Goal: Transaction & Acquisition: Book appointment/travel/reservation

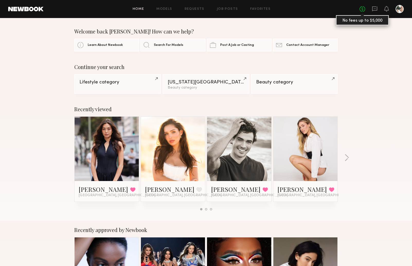
click at [363, 8] on link "No fees up to $5,000" at bounding box center [363, 9] width 6 height 6
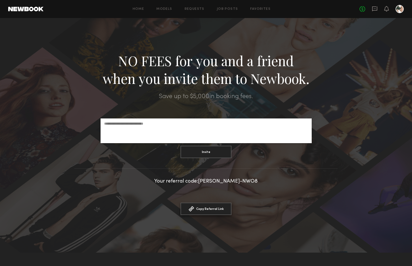
click at [210, 210] on button "Copy Referral Link Link copied" at bounding box center [206, 209] width 51 height 12
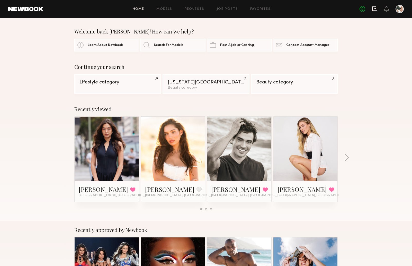
click at [376, 7] on icon at bounding box center [375, 9] width 6 height 6
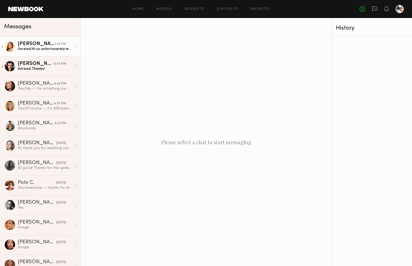
click at [48, 51] on div "Unread: Hi so unfortunately my boyfriend will have to travel those days… but I …" at bounding box center [45, 49] width 55 height 5
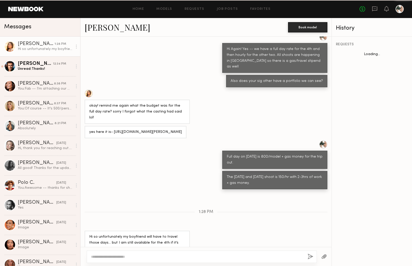
scroll to position [227, 0]
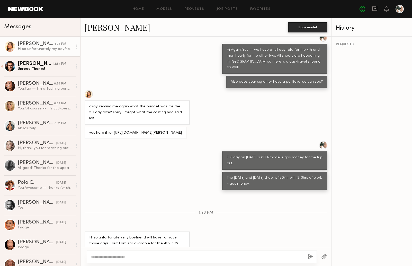
drag, startPoint x: 110, startPoint y: 230, endPoint x: 142, endPoint y: 230, distance: 31.2
click at [142, 235] on div "Hi so unfortunately my boyfriend will have to travel those days… but I am still…" at bounding box center [137, 244] width 96 height 18
drag, startPoint x: 156, startPoint y: 230, endPoint x: 177, endPoint y: 231, distance: 21.4
click at [177, 235] on div "Hi so unfortunately my boyfriend will have to travel those days… but I am still…" at bounding box center [137, 244] width 96 height 18
click at [117, 254] on textarea at bounding box center [197, 256] width 213 height 5
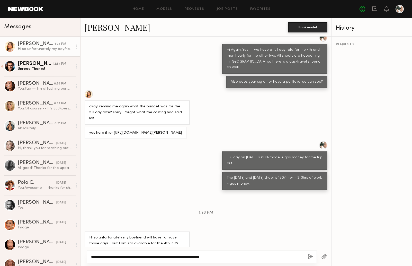
type textarea "**********"
click at [311, 257] on button "button" at bounding box center [311, 257] width 6 height 6
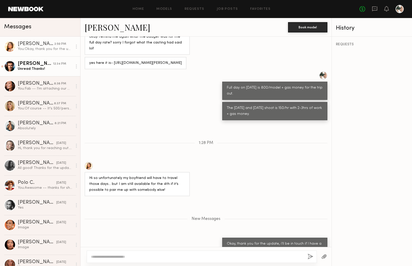
click at [40, 67] on div "Unread: Thanks!" at bounding box center [45, 68] width 55 height 5
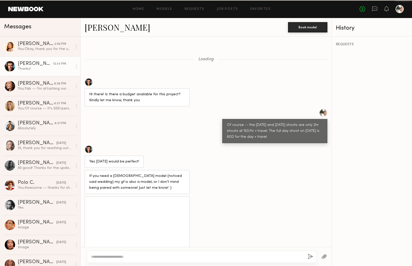
scroll to position [193, 0]
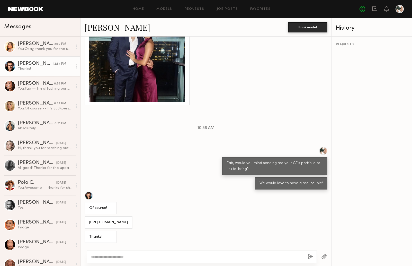
drag, startPoint x: 152, startPoint y: 222, endPoint x: 83, endPoint y: 220, distance: 68.8
click at [83, 220] on div "https://newbook.app.link/fcK5bypquXb" at bounding box center [206, 222] width 251 height 12
click at [107, 256] on textarea at bounding box center [197, 256] width 213 height 5
type textarea "**********"
click at [312, 258] on button "button" at bounding box center [311, 257] width 6 height 6
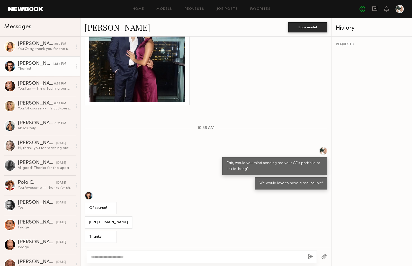
scroll to position [253, 0]
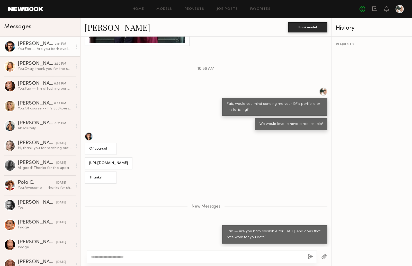
click at [90, 136] on div at bounding box center [89, 136] width 8 height 8
drag, startPoint x: 153, startPoint y: 162, endPoint x: 87, endPoint y: 165, distance: 66.2
click at [87, 165] on div "[URL][DOMAIN_NAME]" at bounding box center [109, 163] width 48 height 12
copy div "[URL][DOMAIN_NAME]"
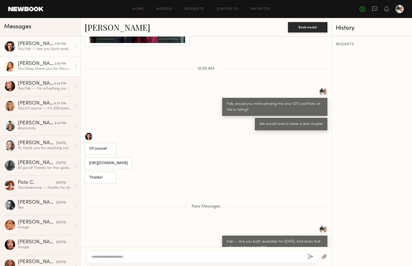
click at [41, 69] on div "You: Okay, thank you for the update, i'll be in touch if I have a good male mod…" at bounding box center [45, 68] width 55 height 5
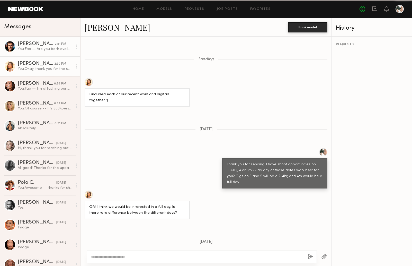
scroll to position [258, 0]
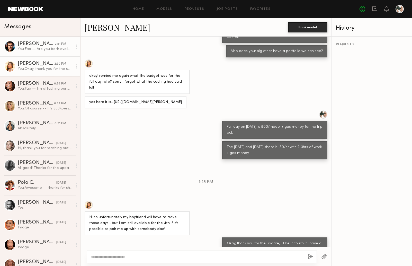
click at [42, 50] on div "You: Fab -- Are you both available for Nov 4th. And does that rate work for you…" at bounding box center [45, 49] width 55 height 5
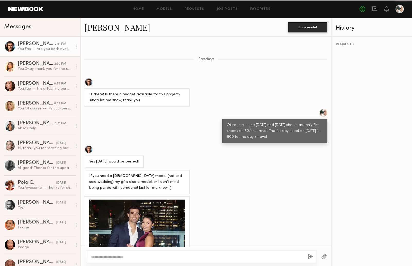
scroll to position [238, 0]
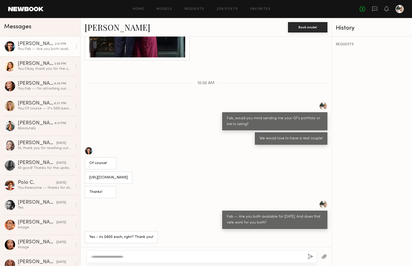
click at [105, 256] on textarea at bounding box center [197, 256] width 213 height 5
type textarea "**********"
click at [310, 256] on button "button" at bounding box center [311, 257] width 6 height 6
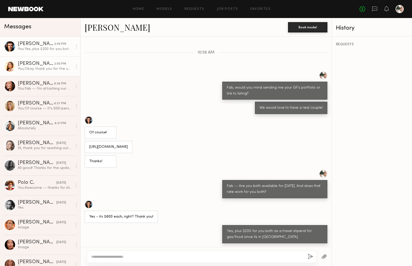
click at [43, 71] on div "You: Okay, thank you for the update, i'll be in touch if I have a good male mod…" at bounding box center [45, 68] width 55 height 5
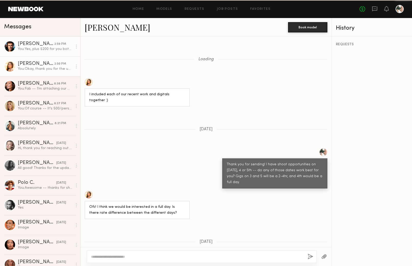
scroll to position [258, 0]
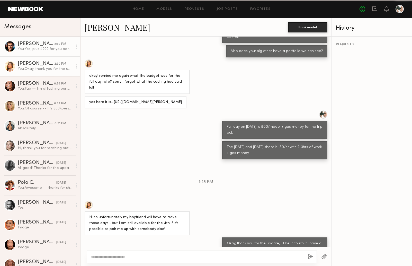
click at [40, 48] on div "You: Yes, plus $200 for you both as a travel stipend for gas/food since its in …" at bounding box center [45, 49] width 55 height 5
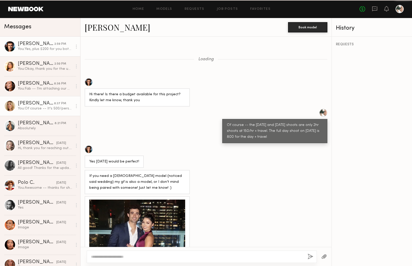
scroll to position [269, 0]
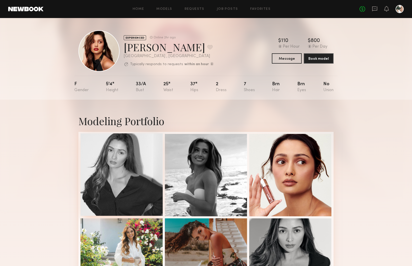
click at [127, 157] on div at bounding box center [122, 174] width 82 height 82
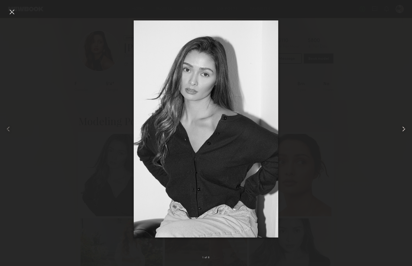
click at [401, 128] on common-icon at bounding box center [404, 129] width 8 height 8
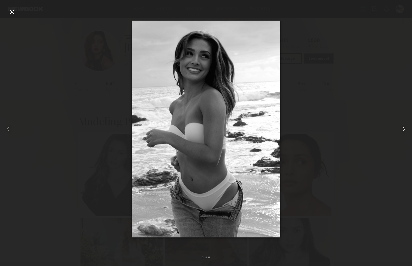
click at [401, 128] on common-icon at bounding box center [404, 129] width 8 height 8
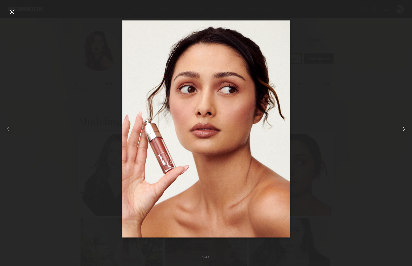
click at [401, 128] on common-icon at bounding box center [404, 129] width 8 height 8
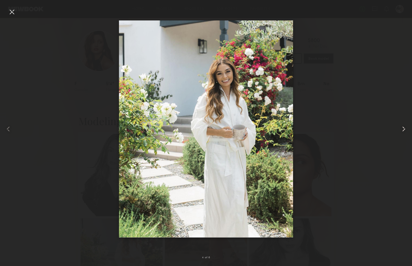
click at [403, 129] on common-icon at bounding box center [404, 129] width 8 height 8
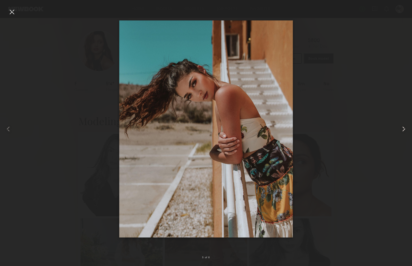
click at [405, 129] on common-icon at bounding box center [404, 129] width 8 height 8
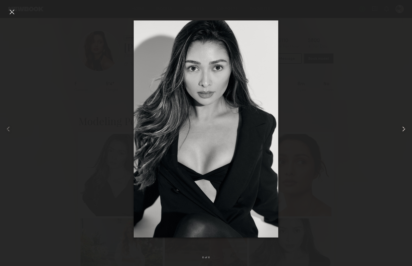
click at [405, 129] on common-icon at bounding box center [404, 129] width 8 height 8
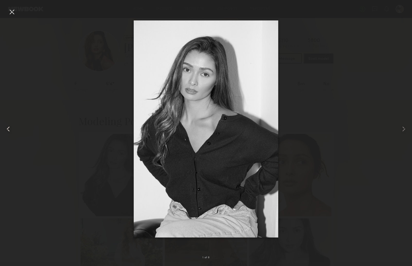
click at [8, 128] on common-icon at bounding box center [8, 129] width 8 height 8
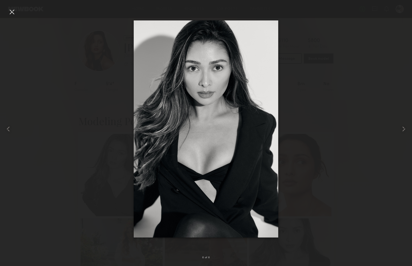
click at [15, 11] on div at bounding box center [12, 12] width 8 height 8
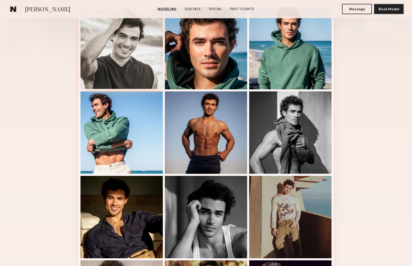
scroll to position [138, 0]
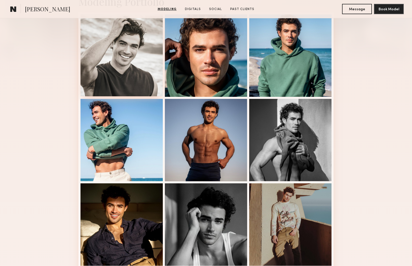
click at [136, 62] on div at bounding box center [122, 55] width 82 height 82
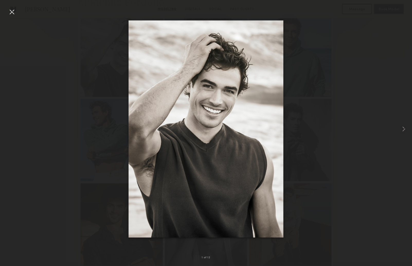
click at [13, 11] on div at bounding box center [12, 12] width 8 height 8
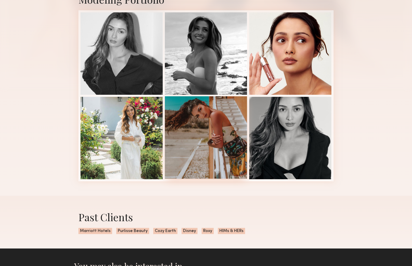
scroll to position [132, 0]
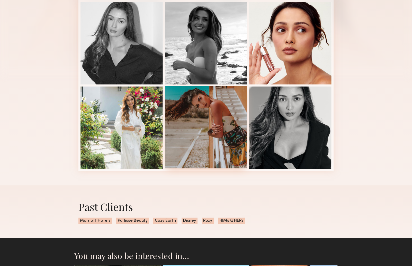
click at [203, 143] on div at bounding box center [206, 127] width 82 height 82
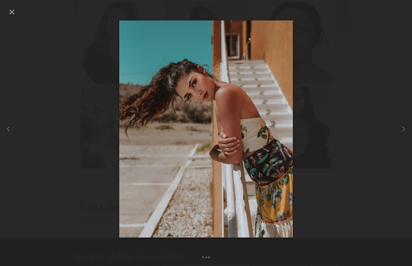
click at [11, 12] on div at bounding box center [12, 12] width 8 height 8
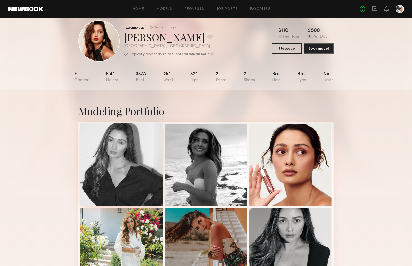
scroll to position [0, 0]
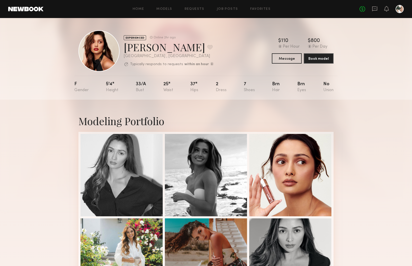
click at [103, 57] on div at bounding box center [99, 50] width 41 height 41
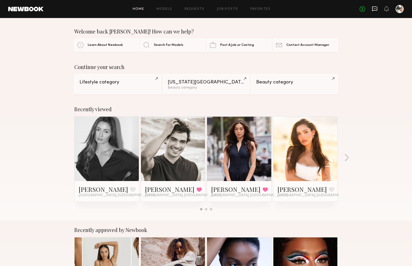
click at [377, 10] on icon at bounding box center [375, 9] width 6 height 6
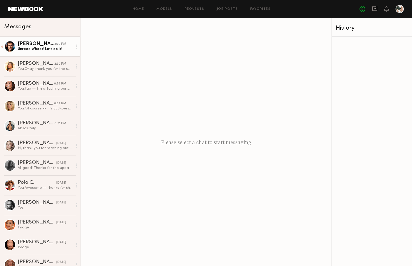
click at [34, 50] on div "Unread: Whoot! Lets do it!" at bounding box center [45, 49] width 55 height 5
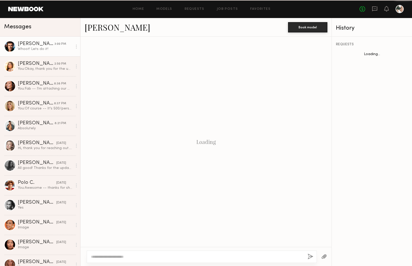
scroll to position [186, 0]
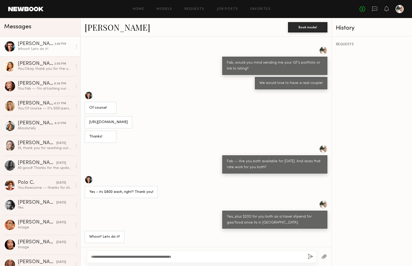
type textarea "**********"
click at [311, 257] on button "button" at bounding box center [311, 257] width 6 height 6
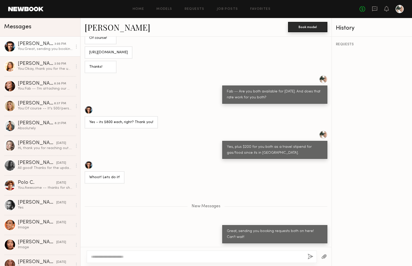
click at [307, 27] on button "Book model" at bounding box center [307, 27] width 39 height 10
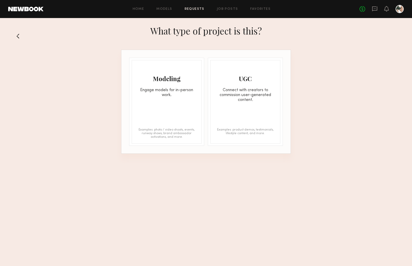
click at [174, 90] on div "Engage models for in-person work." at bounding box center [167, 93] width 70 height 10
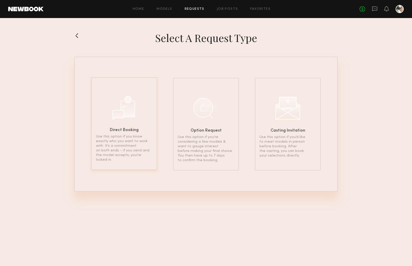
click at [131, 112] on div at bounding box center [124, 107] width 26 height 26
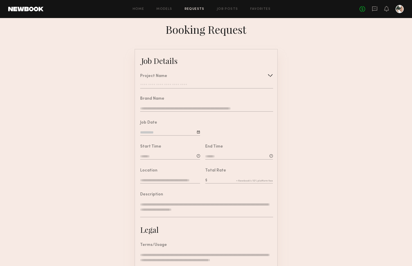
click at [177, 84] on input "text" at bounding box center [206, 85] width 133 height 5
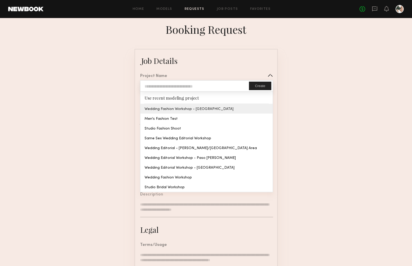
type input "**********"
type textarea "**********"
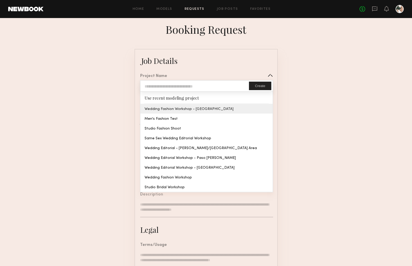
type textarea "**********"
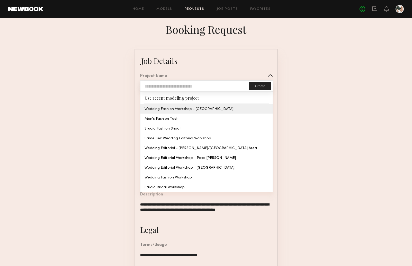
click at [171, 109] on common-border "**********" at bounding box center [206, 192] width 143 height 287
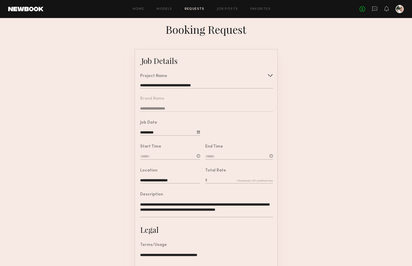
click at [214, 178] on input "text" at bounding box center [239, 181] width 68 height 6
type input "***"
click at [320, 177] on form "**********" at bounding box center [206, 192] width 412 height 287
click at [174, 157] on input at bounding box center [170, 157] width 60 height 6
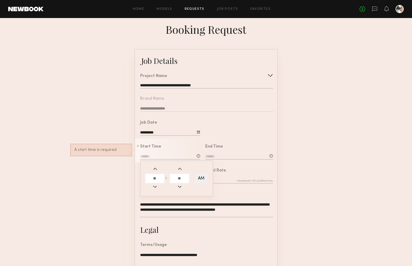
click at [152, 177] on input "text" at bounding box center [154, 178] width 19 height 9
click at [157, 178] on input "text" at bounding box center [154, 178] width 19 height 9
type input "*"
click at [175, 178] on input "text" at bounding box center [179, 178] width 19 height 9
type input "**"
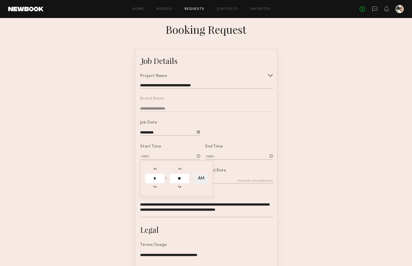
type input "*******"
type input "**"
click at [302, 153] on form "**********" at bounding box center [206, 192] width 412 height 287
click at [210, 155] on input at bounding box center [239, 157] width 68 height 6
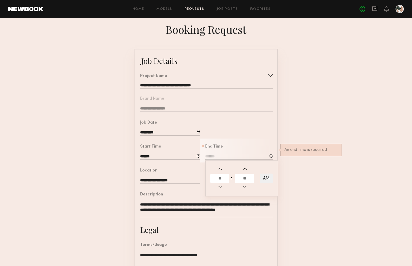
click at [218, 176] on input "text" at bounding box center [220, 178] width 19 height 9
type input "*"
click at [243, 176] on input "text" at bounding box center [244, 178] width 19 height 9
type input "**"
type input "*******"
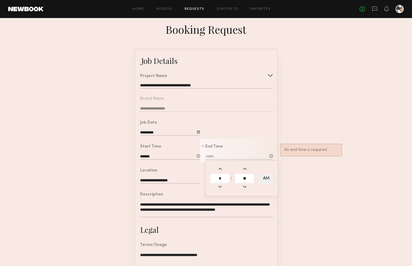
type input "**"
click at [266, 178] on button "AM" at bounding box center [266, 179] width 13 height 10
type input "*******"
click at [298, 175] on form "**********" at bounding box center [206, 192] width 412 height 287
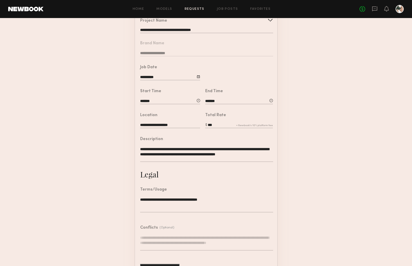
scroll to position [73, 0]
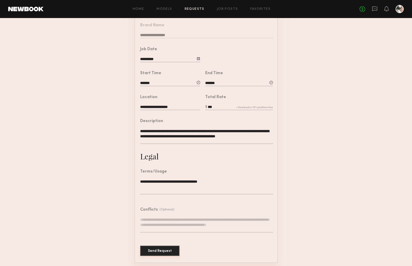
click at [162, 249] on button "Send Request" at bounding box center [159, 251] width 39 height 10
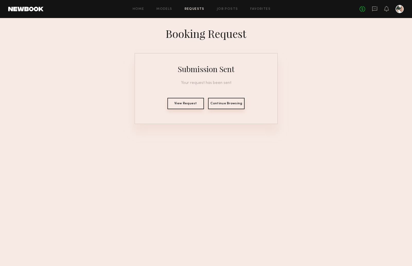
click at [190, 103] on button "View Request" at bounding box center [186, 103] width 37 height 11
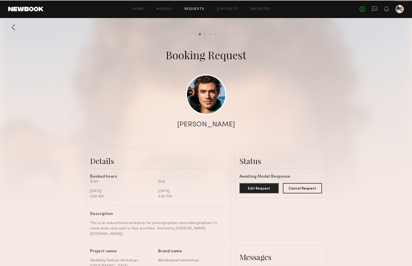
scroll to position [273, 0]
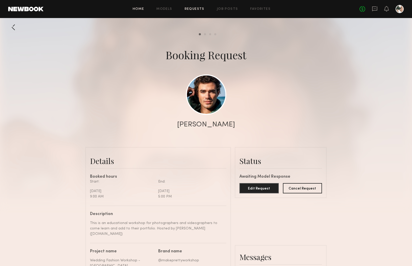
click at [139, 8] on link "Home" at bounding box center [139, 8] width 12 height 3
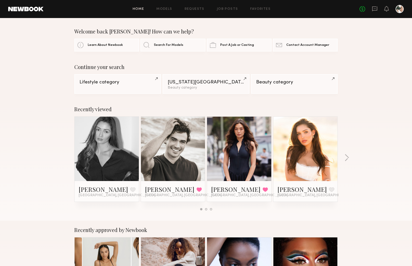
click at [107, 145] on link at bounding box center [106, 149] width 31 height 64
click at [110, 157] on link at bounding box center [106, 149] width 31 height 64
click at [385, 9] on icon at bounding box center [387, 9] width 4 height 4
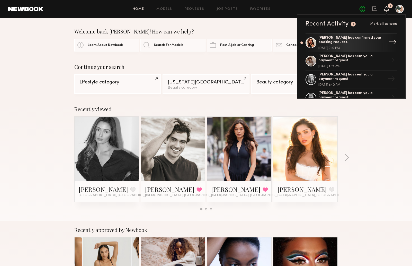
click at [382, 43] on div "Angelica J. has confirmed your booking request." at bounding box center [352, 40] width 67 height 9
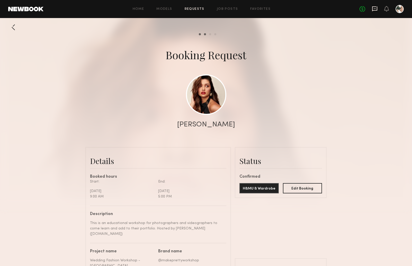
click at [375, 9] on icon at bounding box center [375, 9] width 6 height 6
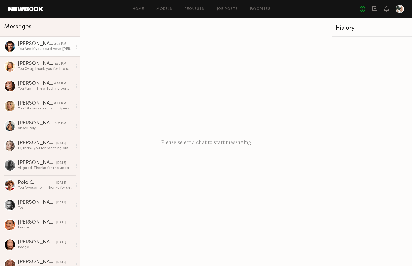
click at [54, 48] on div "You: And if you could have Angelica confirm on her acct too -- and send me her …" at bounding box center [45, 49] width 55 height 5
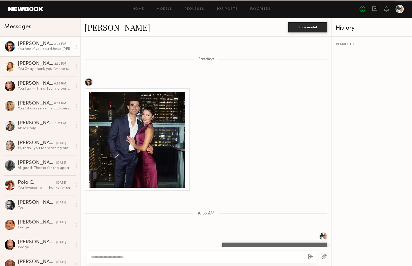
scroll to position [267, 0]
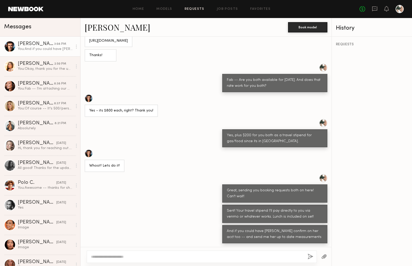
click at [190, 8] on link "Requests" at bounding box center [195, 8] width 20 height 3
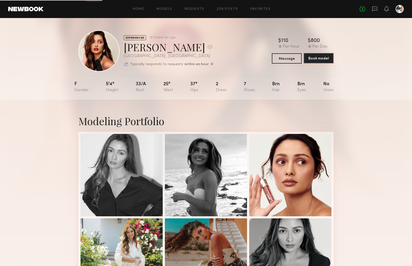
click at [313, 58] on button "Book model" at bounding box center [319, 58] width 30 height 10
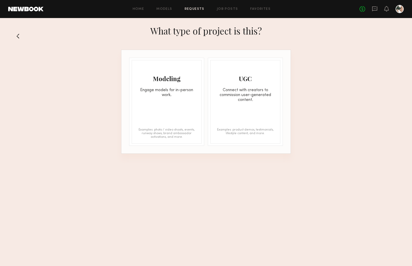
click at [177, 80] on div "Modeling" at bounding box center [167, 78] width 70 height 8
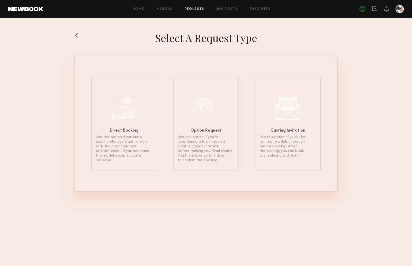
click at [77, 37] on button at bounding box center [78, 35] width 8 height 8
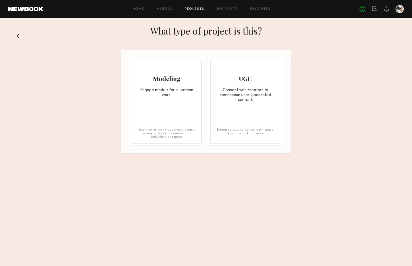
click at [168, 74] on div "Modeling Engage models for in-person work." at bounding box center [167, 78] width 70 height 37
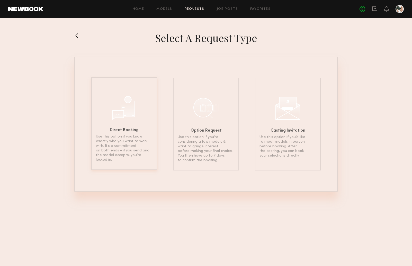
click at [123, 98] on div at bounding box center [124, 107] width 26 height 26
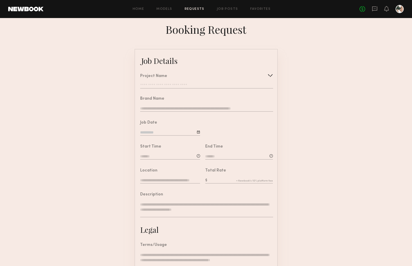
click at [170, 85] on input "text" at bounding box center [206, 85] width 133 height 5
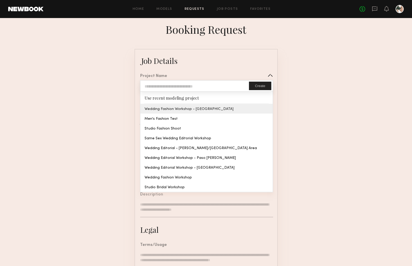
type input "**********"
type textarea "**********"
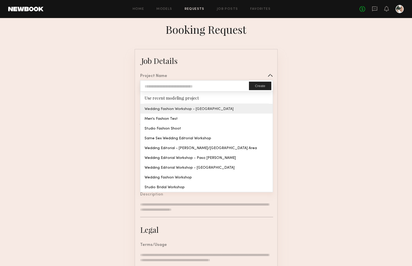
type textarea "**********"
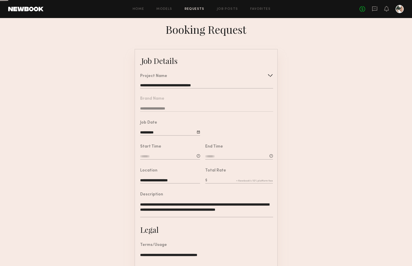
click at [168, 110] on common-border "**********" at bounding box center [206, 192] width 143 height 287
click at [157, 155] on input at bounding box center [170, 157] width 60 height 6
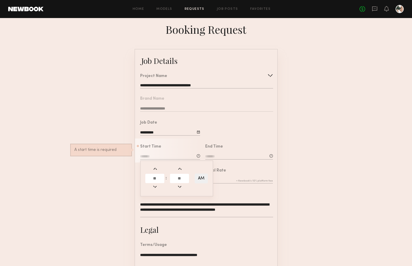
click at [157, 177] on input "text" at bounding box center [154, 178] width 19 height 9
type input "*"
click at [174, 177] on input "text" at bounding box center [179, 178] width 19 height 9
type input "**"
type input "*******"
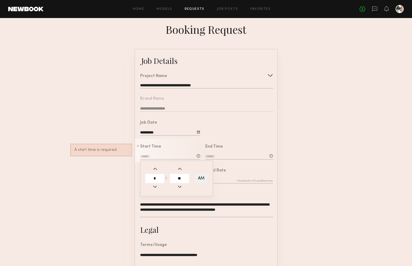
type input "**"
click at [216, 156] on input at bounding box center [239, 157] width 68 height 6
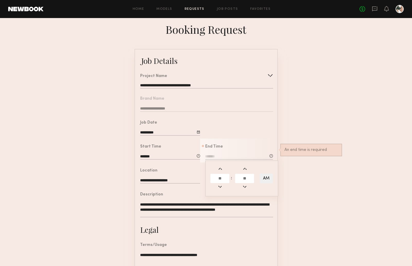
click at [217, 177] on input "text" at bounding box center [220, 178] width 19 height 9
type input "*"
click at [245, 178] on input "text" at bounding box center [244, 178] width 19 height 9
type input "**"
type input "*******"
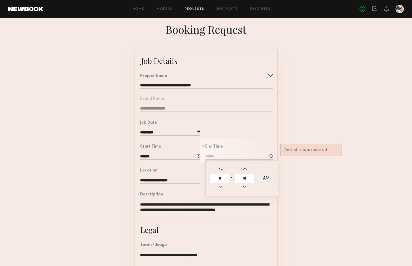
type input "**"
click at [265, 179] on button "AM" at bounding box center [266, 179] width 13 height 10
type input "*******"
click at [297, 167] on form "**********" at bounding box center [206, 192] width 412 height 287
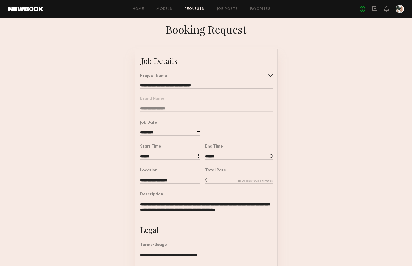
click at [229, 179] on input "text" at bounding box center [239, 181] width 68 height 6
type input "***"
click at [291, 174] on form "**********" at bounding box center [206, 192] width 412 height 287
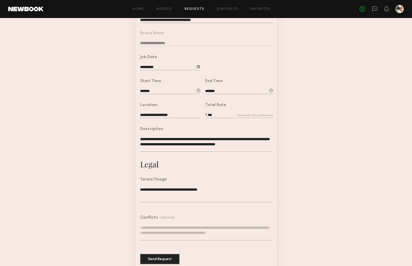
scroll to position [73, 0]
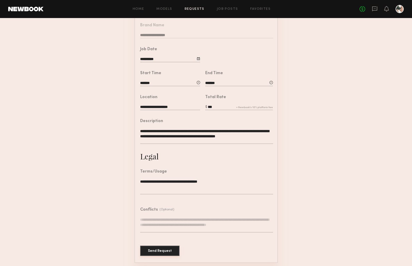
click at [157, 246] on button "Send Request" at bounding box center [159, 251] width 39 height 10
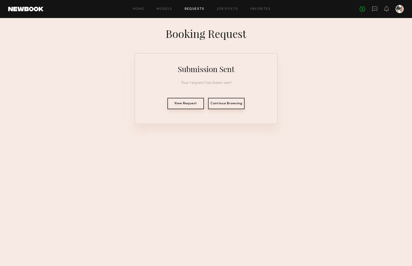
click at [192, 103] on button "View Request" at bounding box center [186, 103] width 37 height 11
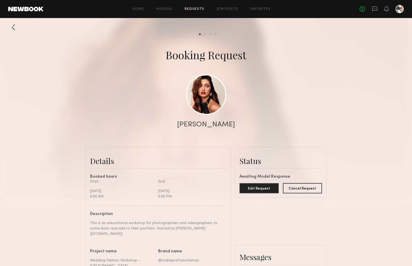
click at [197, 10] on link "Requests" at bounding box center [195, 8] width 20 height 3
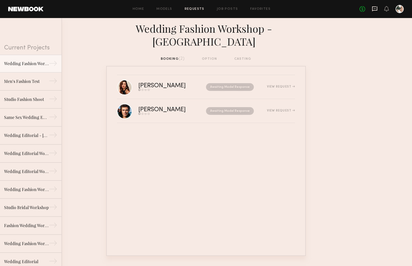
click at [375, 8] on icon at bounding box center [375, 8] width 2 height 1
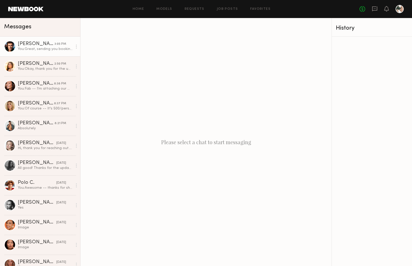
click at [28, 49] on div "You: Great, sending you booking requests both on here! Can't wait!" at bounding box center [45, 49] width 55 height 5
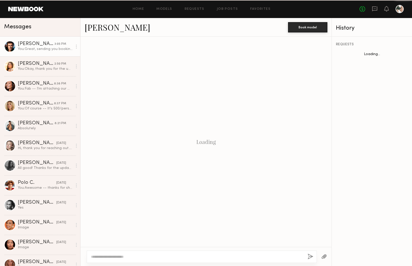
scroll to position [63, 0]
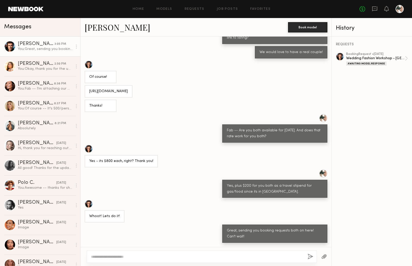
click at [106, 257] on textarea at bounding box center [197, 256] width 213 height 5
type textarea "**********"
click at [310, 257] on button "button" at bounding box center [311, 257] width 6 height 6
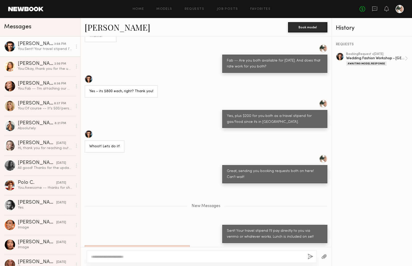
scroll to position [176, 0]
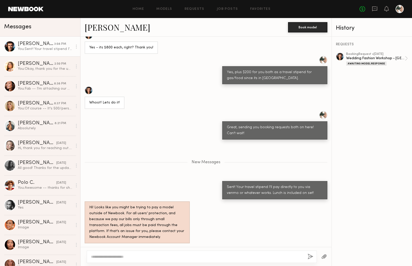
click at [98, 257] on textarea at bounding box center [197, 256] width 213 height 5
type textarea "**********"
click at [311, 255] on button "button" at bounding box center [311, 257] width 6 height 6
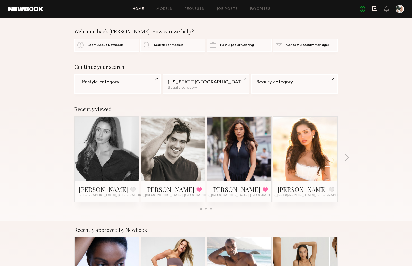
click at [374, 10] on icon at bounding box center [375, 9] width 6 height 6
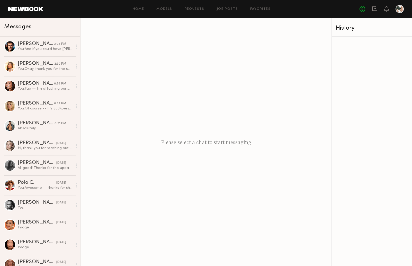
click at [190, 11] on div "Home Models Requests Job Posts Favorites Sign Out No fees up to $5,000" at bounding box center [224, 9] width 361 height 8
click at [192, 9] on link "Requests" at bounding box center [195, 8] width 20 height 3
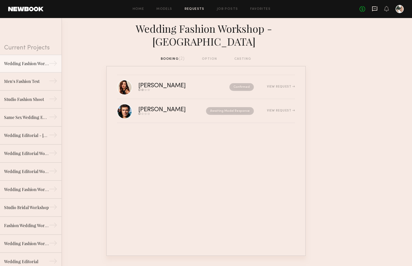
click at [376, 8] on icon at bounding box center [375, 9] width 6 height 6
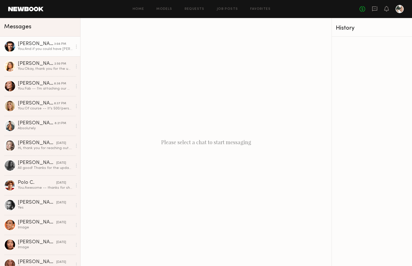
click at [26, 49] on div "You: And if you could have Angelica confirm on her acct too -- and send me her …" at bounding box center [45, 49] width 55 height 5
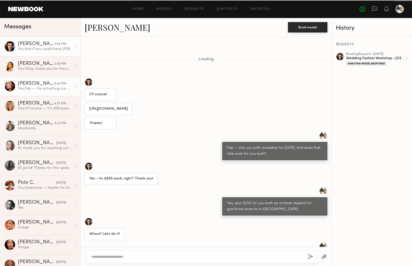
scroll to position [112, 0]
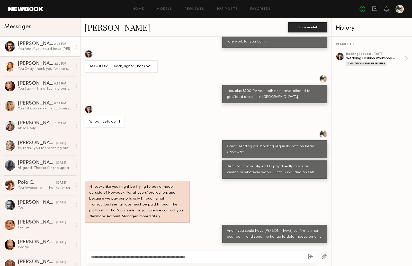
type textarea "**********"
click at [311, 258] on button "button" at bounding box center [311, 257] width 6 height 6
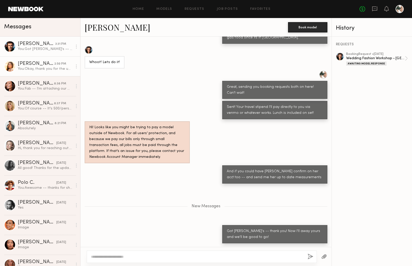
click at [28, 62] on div "[PERSON_NAME]" at bounding box center [36, 63] width 37 height 5
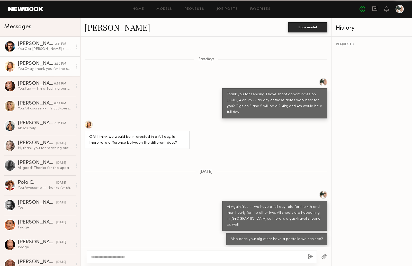
scroll to position [194, 0]
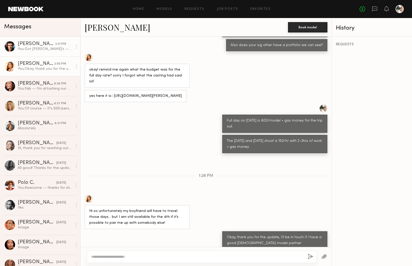
click at [35, 48] on div "You: Got angelica's -- thank you! Now I'll away yours and we'll be good to go!" at bounding box center [45, 49] width 55 height 5
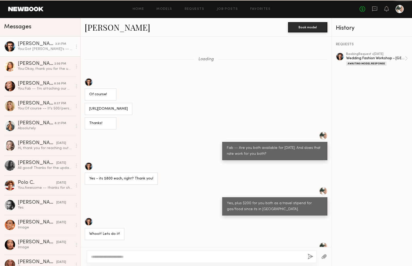
scroll to position [133, 0]
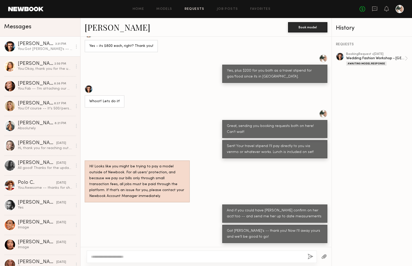
click at [193, 8] on link "Requests" at bounding box center [195, 8] width 20 height 3
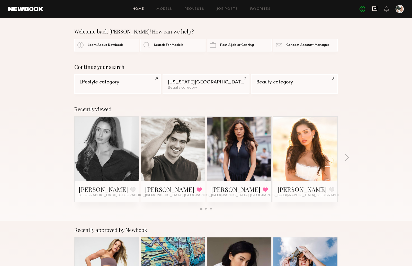
click at [374, 7] on icon at bounding box center [375, 9] width 6 height 6
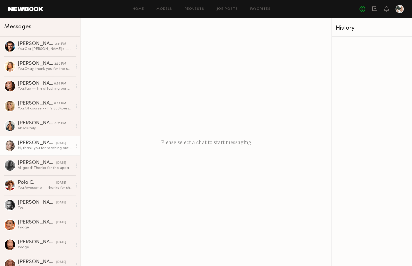
click at [34, 149] on div "Hi, thank you for reaching out. Could you give me the details for this workshop…" at bounding box center [45, 148] width 55 height 5
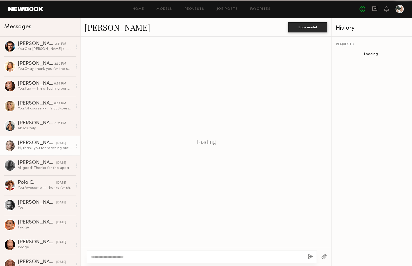
scroll to position [68, 0]
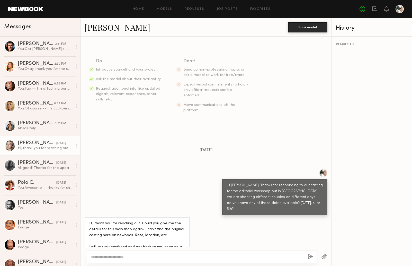
click at [101, 27] on link "[PERSON_NAME]" at bounding box center [118, 27] width 66 height 11
click at [40, 87] on div "You: Fab -- I'm attaching our moodboard. Would you feel comfortable modeling as…" at bounding box center [45, 88] width 55 height 5
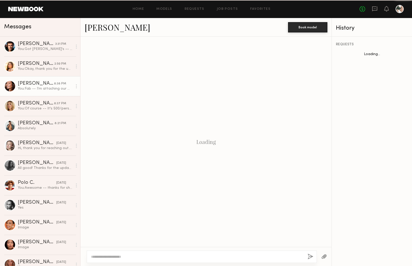
scroll to position [92, 0]
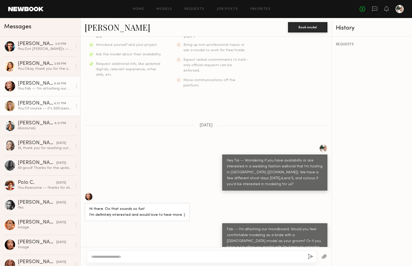
click at [47, 105] on div "[PERSON_NAME]" at bounding box center [36, 103] width 36 height 5
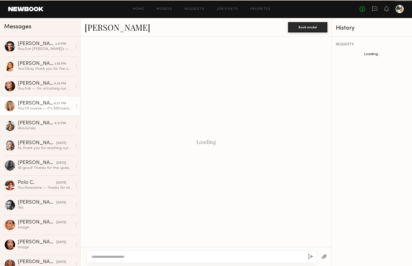
scroll to position [232, 0]
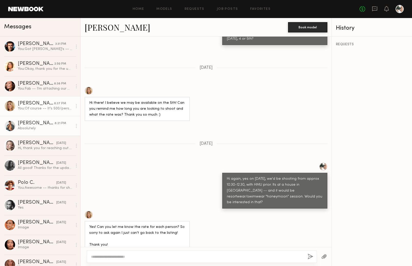
click at [42, 120] on link "[PERSON_NAME] 8:21 PM Absolutely" at bounding box center [40, 126] width 80 height 20
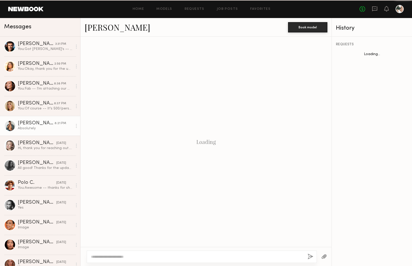
scroll to position [298, 0]
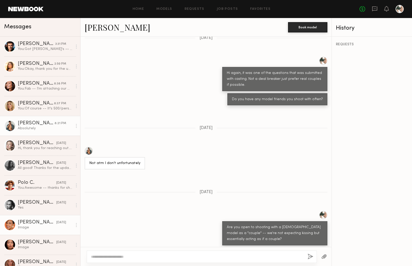
click at [42, 224] on div "[PERSON_NAME]" at bounding box center [37, 222] width 39 height 5
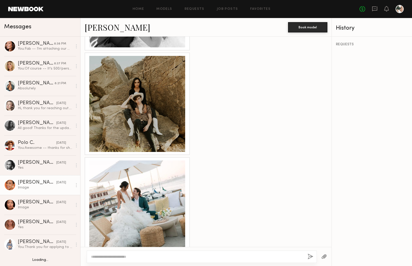
scroll to position [55, 0]
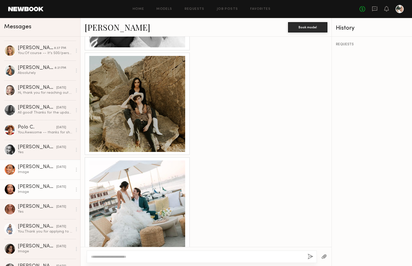
click at [44, 193] on div "Image" at bounding box center [45, 192] width 55 height 5
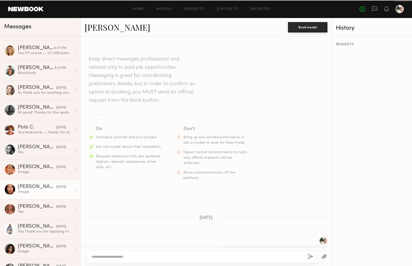
scroll to position [147, 0]
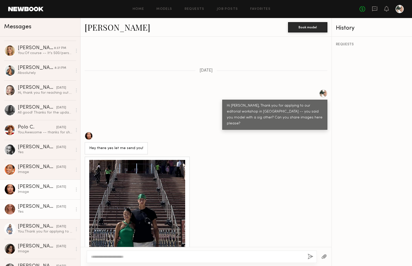
click at [45, 209] on div "Yes" at bounding box center [45, 211] width 55 height 5
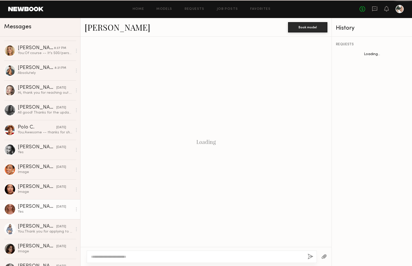
scroll to position [77, 0]
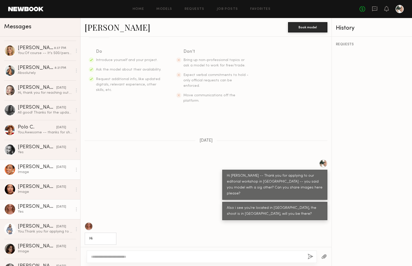
click at [43, 173] on div "Image" at bounding box center [45, 172] width 55 height 5
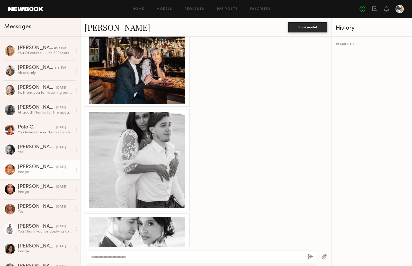
scroll to position [204, 0]
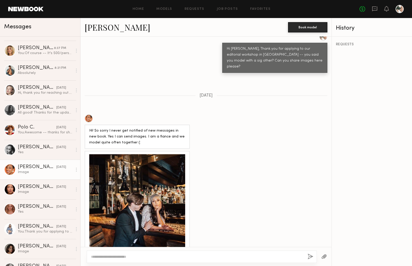
click at [107, 28] on link "[PERSON_NAME]" at bounding box center [118, 27] width 66 height 11
click at [42, 152] on div "Yes" at bounding box center [45, 152] width 55 height 5
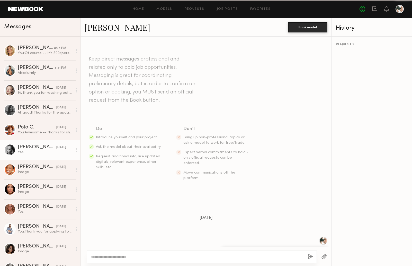
scroll to position [182, 0]
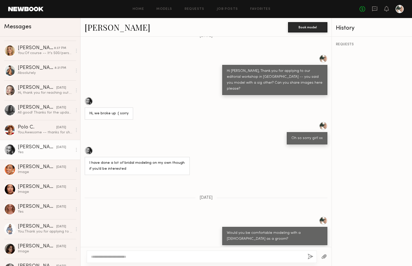
click at [102, 26] on link "[PERSON_NAME]" at bounding box center [118, 27] width 66 height 11
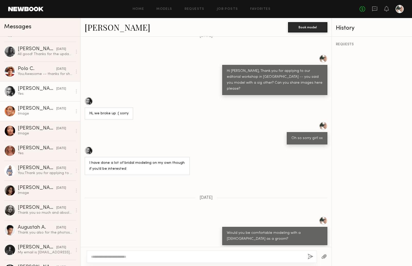
scroll to position [114, 0]
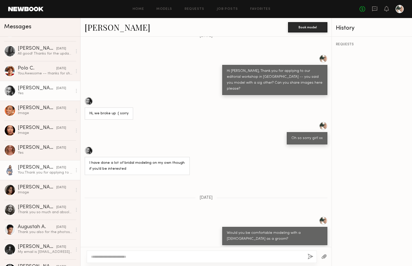
click at [35, 166] on div "[PERSON_NAME]" at bounding box center [37, 167] width 39 height 5
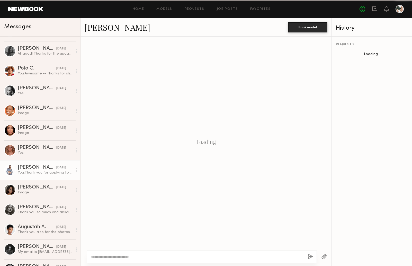
scroll to position [32, 0]
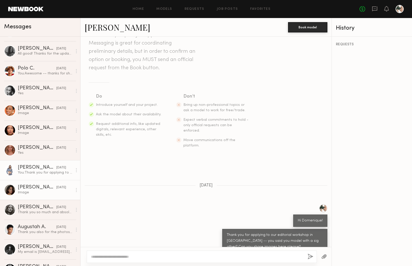
click at [34, 191] on div "Image" at bounding box center [45, 192] width 55 height 5
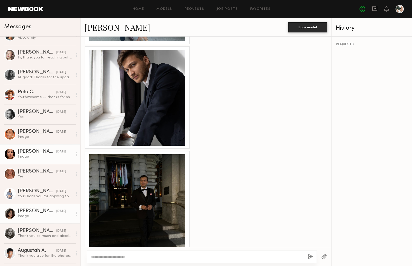
scroll to position [45, 0]
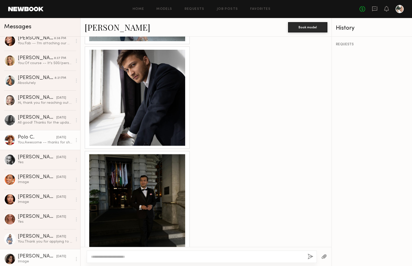
click at [35, 137] on div "Polo C." at bounding box center [37, 137] width 39 height 5
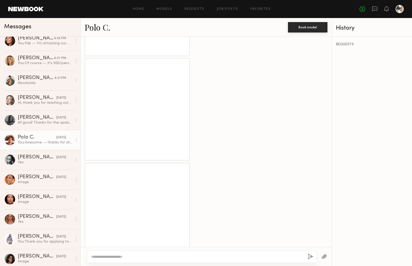
scroll to position [360, 0]
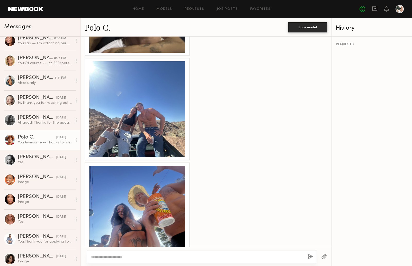
click at [141, 127] on div at bounding box center [137, 109] width 96 height 96
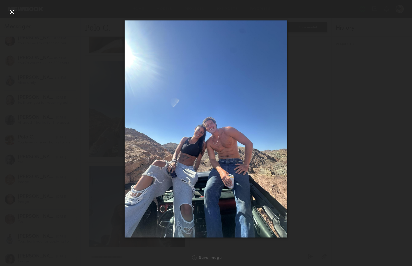
click at [11, 12] on div at bounding box center [12, 12] width 8 height 8
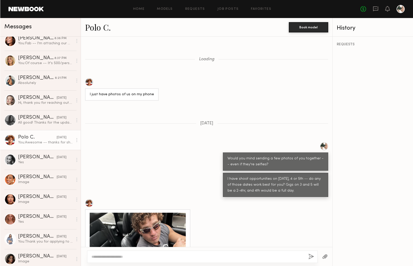
scroll to position [226, 0]
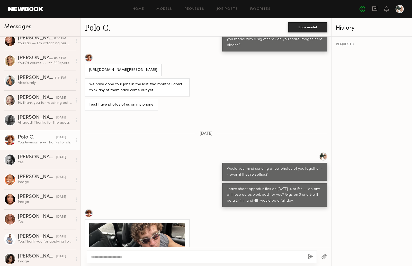
click at [91, 54] on div at bounding box center [89, 58] width 8 height 8
click at [233, 8] on link "Job Posts" at bounding box center [227, 8] width 21 height 3
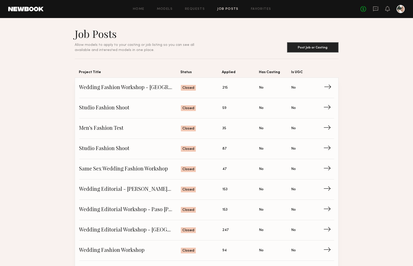
click at [153, 86] on span "Wedding Fashion Workshop - [GEOGRAPHIC_DATA]" at bounding box center [130, 88] width 102 height 8
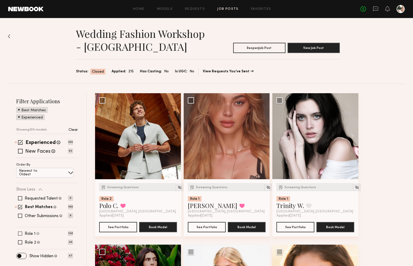
click at [29, 234] on label "Role 1" at bounding box center [30, 234] width 11 height 4
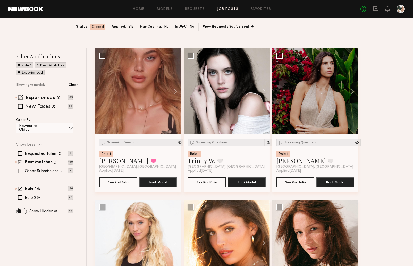
scroll to position [127, 0]
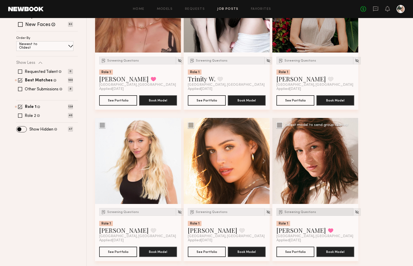
click at [302, 211] on span "Screening Questions" at bounding box center [300, 212] width 32 height 3
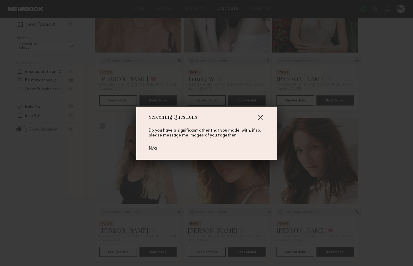
click at [258, 115] on button "button" at bounding box center [260, 117] width 8 height 8
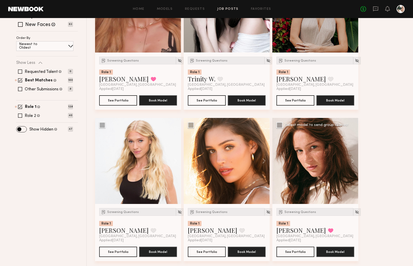
click at [328, 151] on div at bounding box center [315, 161] width 86 height 86
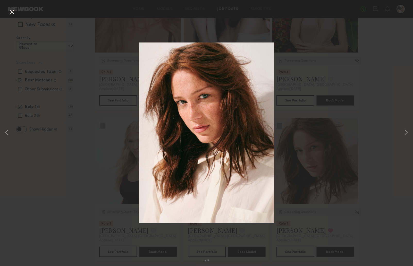
click at [13, 11] on button at bounding box center [12, 12] width 8 height 9
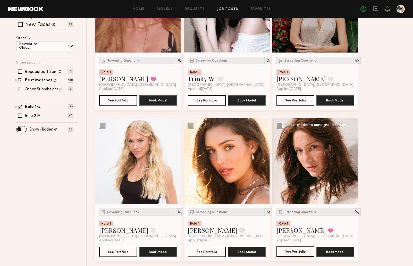
click at [300, 252] on button "See Portfolio" at bounding box center [295, 251] width 38 height 10
click at [28, 107] on label "Role 1" at bounding box center [30, 107] width 11 height 4
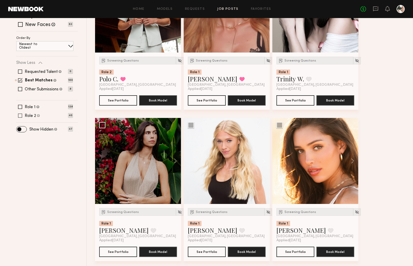
click at [29, 116] on label "Role 2" at bounding box center [30, 116] width 11 height 4
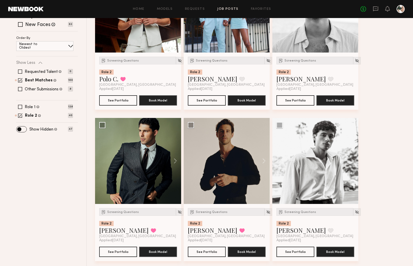
scroll to position [0, 0]
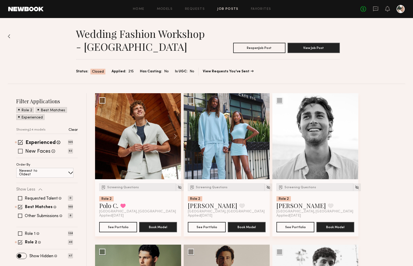
click at [33, 150] on label "New Faces" at bounding box center [37, 151] width 25 height 5
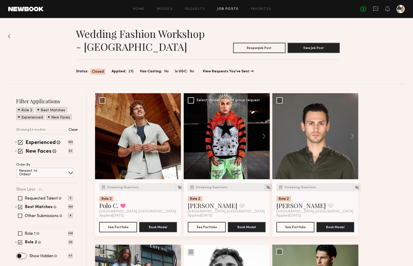
click at [266, 188] on img at bounding box center [268, 187] width 4 height 4
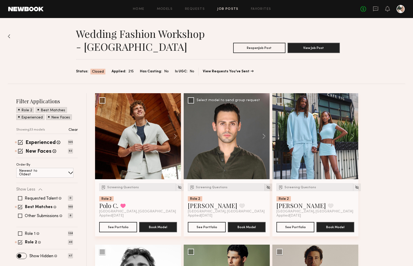
click at [266, 188] on img at bounding box center [268, 187] width 4 height 4
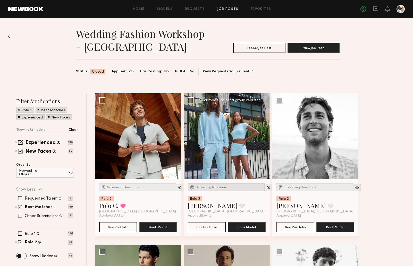
click at [203, 187] on span "Screening Questions" at bounding box center [212, 187] width 32 height 3
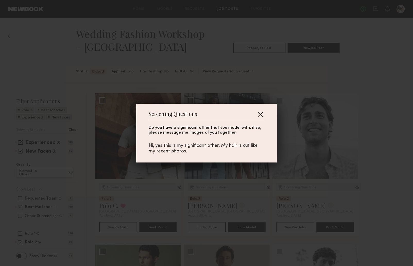
click at [263, 112] on button "button" at bounding box center [260, 114] width 8 height 8
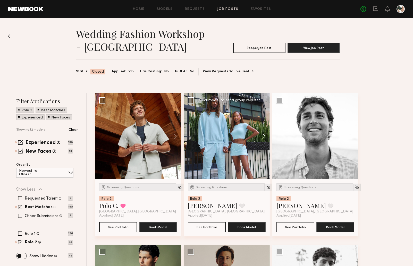
click at [262, 136] on button at bounding box center [261, 136] width 16 height 86
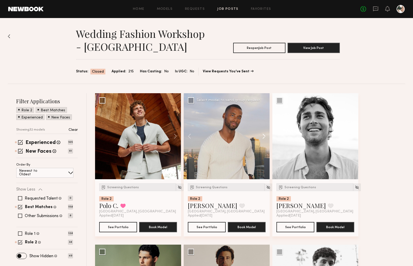
click at [262, 136] on button at bounding box center [261, 136] width 16 height 86
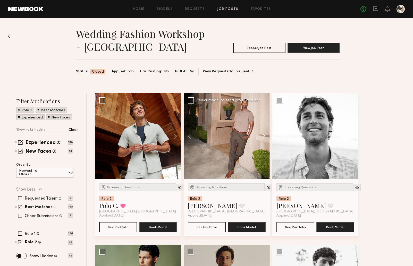
click at [262, 136] on button at bounding box center [261, 136] width 16 height 86
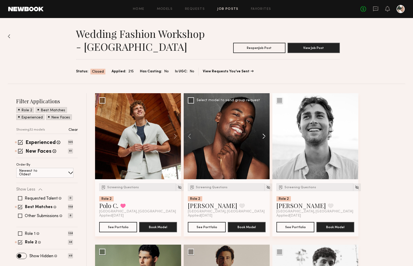
click at [262, 136] on button at bounding box center [261, 136] width 16 height 86
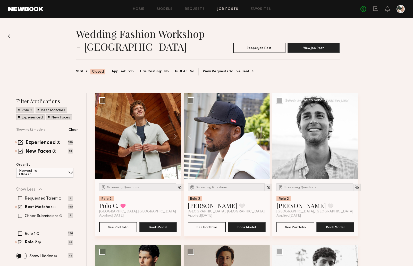
click at [352, 136] on button at bounding box center [350, 136] width 16 height 86
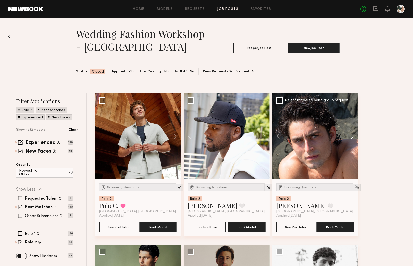
click at [352, 136] on button at bounding box center [350, 136] width 16 height 86
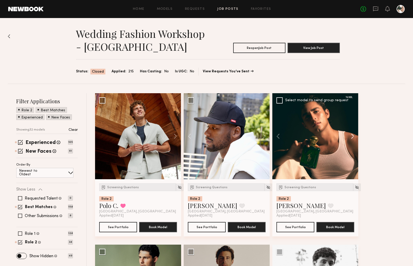
click at [352, 136] on button at bounding box center [350, 136] width 16 height 86
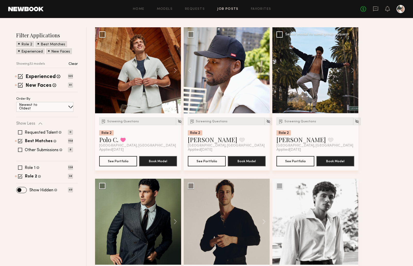
scroll to position [82, 0]
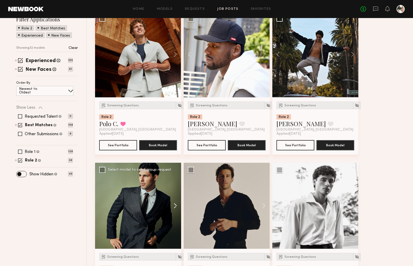
click at [176, 207] on button at bounding box center [173, 206] width 16 height 86
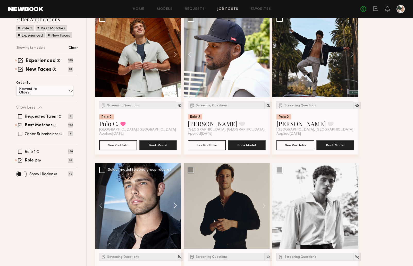
click at [176, 207] on button at bounding box center [173, 206] width 16 height 86
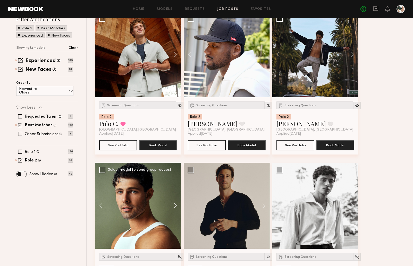
click at [176, 207] on button at bounding box center [173, 206] width 16 height 86
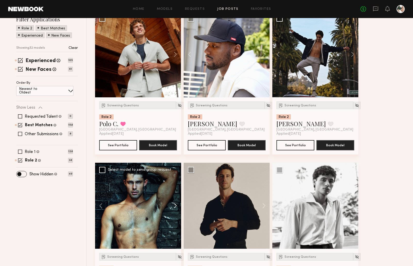
click at [176, 207] on button at bounding box center [173, 206] width 16 height 86
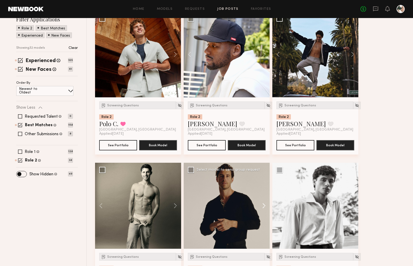
click at [264, 205] on button at bounding box center [261, 206] width 16 height 86
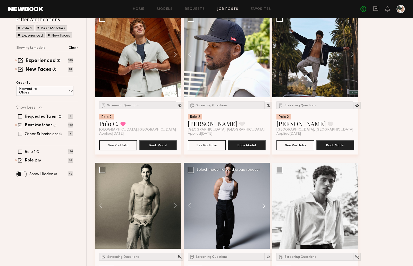
click at [264, 205] on button at bounding box center [261, 206] width 16 height 86
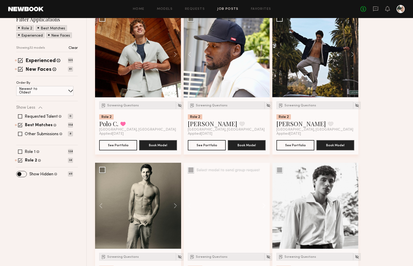
click at [264, 205] on button at bounding box center [261, 206] width 16 height 86
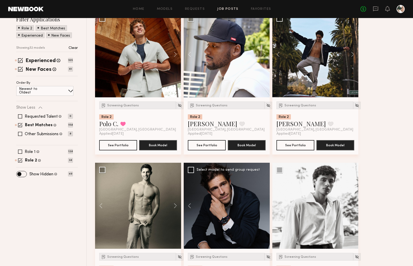
click at [264, 205] on div at bounding box center [227, 206] width 86 height 86
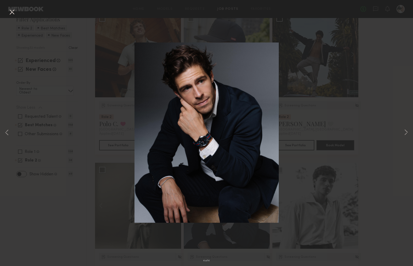
click at [12, 12] on button at bounding box center [12, 12] width 8 height 9
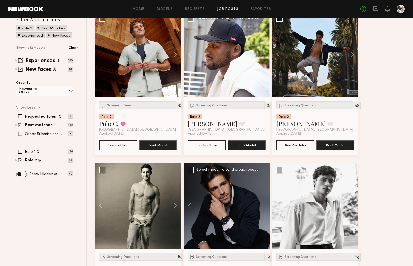
scroll to position [55, 0]
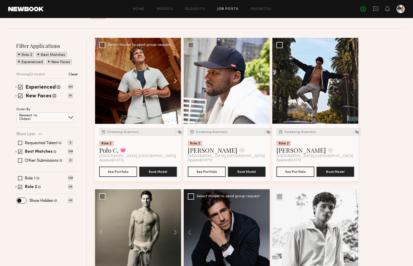
click at [176, 80] on button at bounding box center [173, 81] width 16 height 86
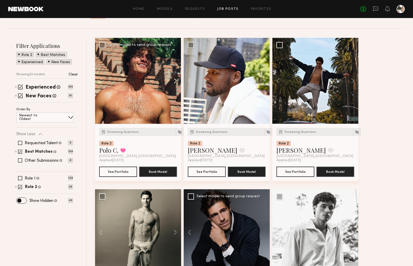
click at [176, 80] on button at bounding box center [173, 81] width 16 height 86
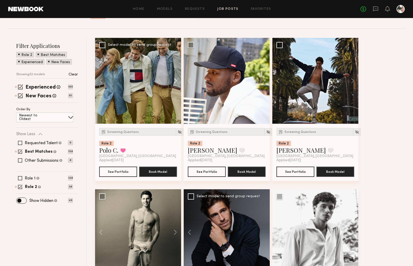
click at [177, 80] on button at bounding box center [173, 81] width 16 height 86
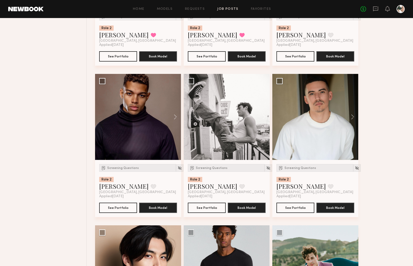
scroll to position [323, 0]
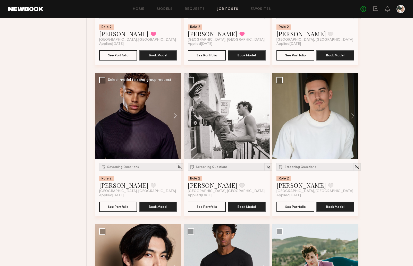
click at [177, 115] on button at bounding box center [173, 116] width 16 height 86
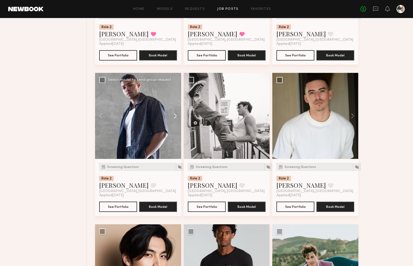
click at [177, 115] on button at bounding box center [173, 116] width 16 height 86
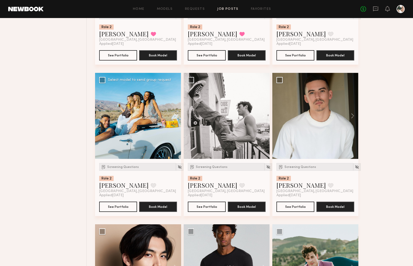
click at [177, 115] on button at bounding box center [173, 116] width 16 height 86
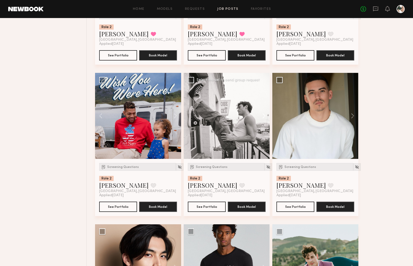
click at [264, 114] on button at bounding box center [261, 116] width 16 height 86
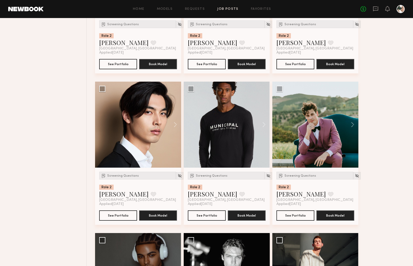
scroll to position [466, 0]
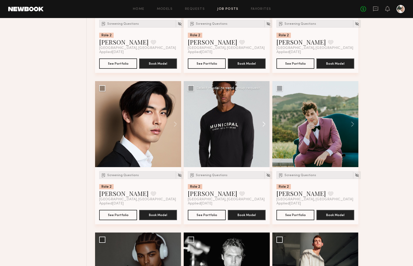
click at [263, 124] on button at bounding box center [261, 124] width 16 height 86
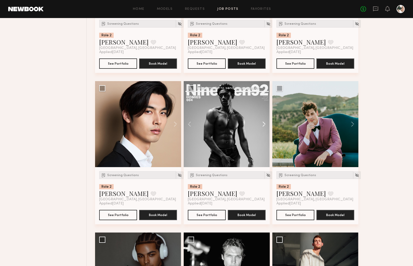
click at [263, 124] on button at bounding box center [261, 124] width 16 height 86
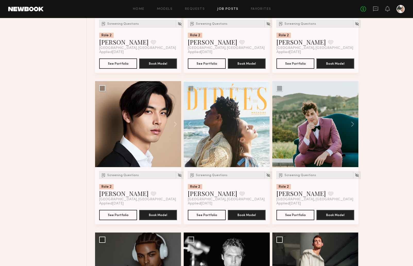
click at [263, 124] on button at bounding box center [261, 124] width 16 height 86
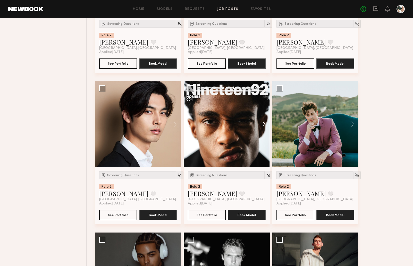
click at [263, 125] on button at bounding box center [261, 124] width 16 height 86
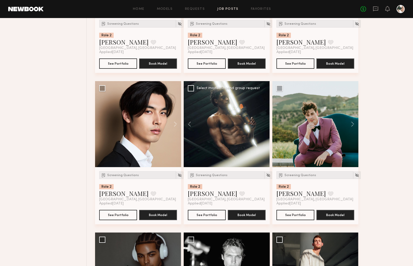
click at [263, 125] on div at bounding box center [227, 124] width 86 height 86
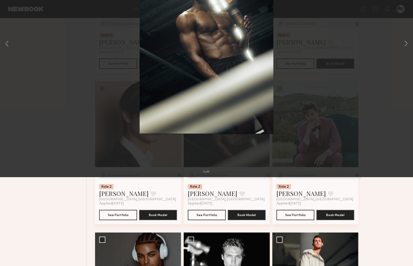
click at [11, 9] on button at bounding box center [12, 12] width 8 height 9
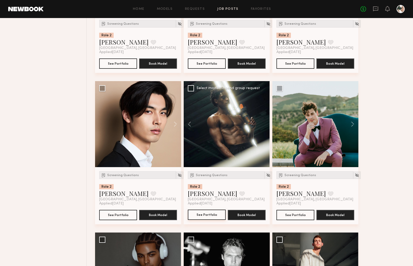
click at [206, 216] on button "See Portfolio" at bounding box center [207, 215] width 38 height 10
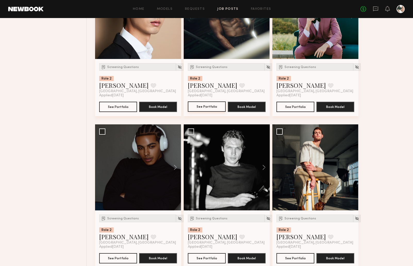
scroll to position [584, 0]
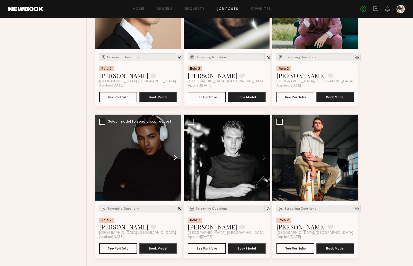
click at [177, 159] on button at bounding box center [173, 158] width 16 height 86
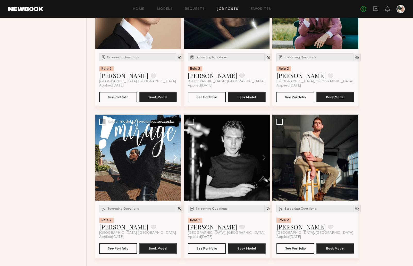
click at [177, 159] on button at bounding box center [173, 158] width 16 height 86
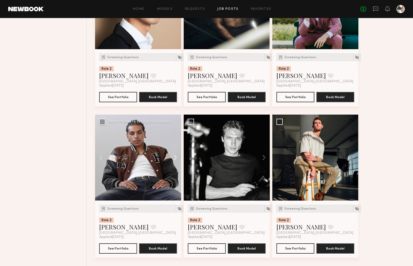
click at [177, 159] on button at bounding box center [173, 158] width 16 height 86
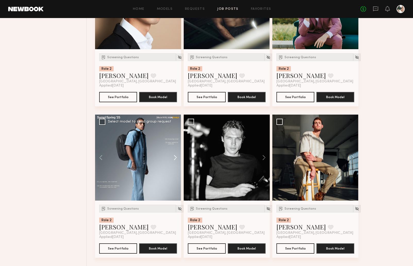
click at [177, 159] on button at bounding box center [173, 158] width 16 height 86
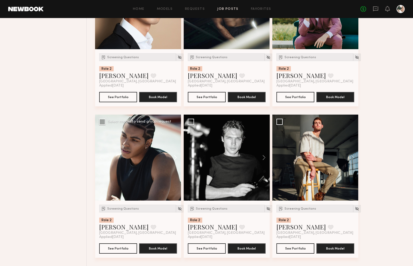
click at [177, 159] on button at bounding box center [173, 158] width 16 height 86
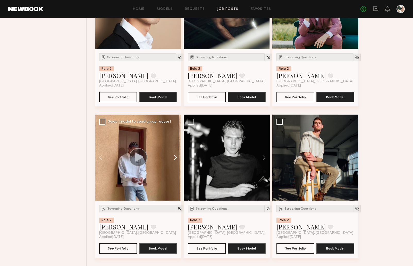
click at [177, 159] on button at bounding box center [173, 158] width 16 height 86
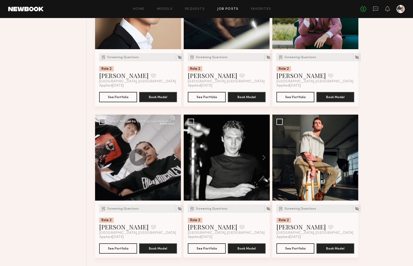
click at [177, 159] on button at bounding box center [173, 158] width 16 height 86
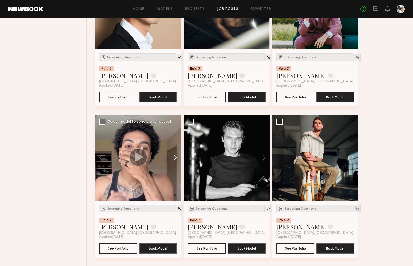
click at [177, 159] on button at bounding box center [173, 158] width 16 height 86
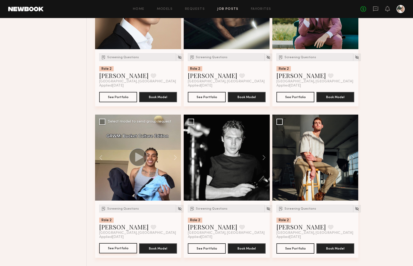
click at [124, 251] on button "See Portfolio" at bounding box center [118, 248] width 38 height 10
click at [263, 158] on button at bounding box center [261, 158] width 16 height 86
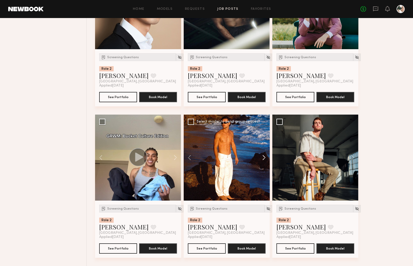
click at [263, 158] on button at bounding box center [261, 158] width 16 height 86
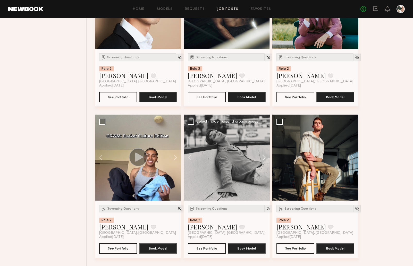
click at [263, 158] on button at bounding box center [261, 158] width 16 height 86
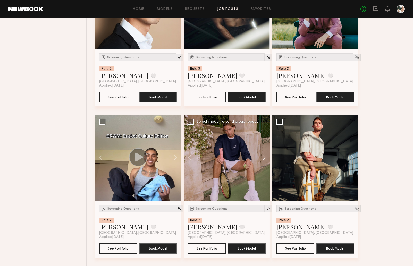
click at [263, 158] on button at bounding box center [261, 158] width 16 height 86
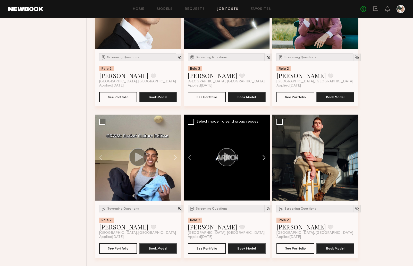
click at [263, 158] on button at bounding box center [261, 158] width 16 height 86
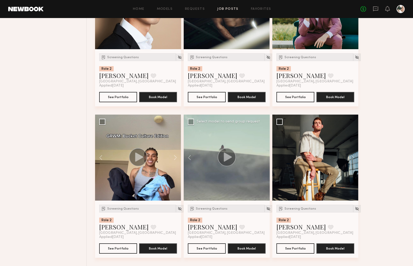
click at [263, 158] on div at bounding box center [227, 158] width 86 height 86
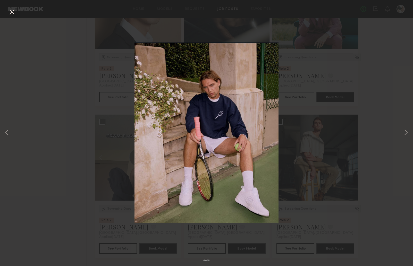
click at [11, 12] on button at bounding box center [12, 12] width 8 height 9
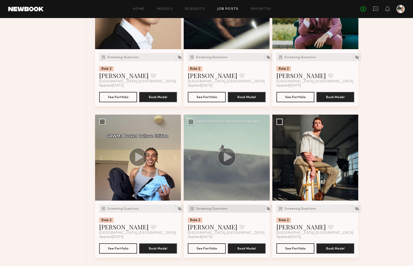
click at [212, 212] on div "Screening Questions" at bounding box center [226, 209] width 77 height 8
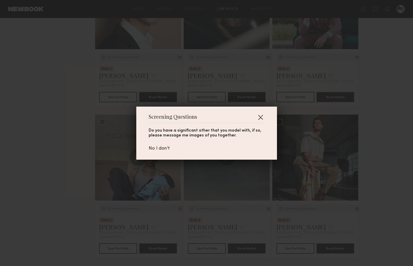
click at [259, 118] on button "button" at bounding box center [260, 117] width 8 height 8
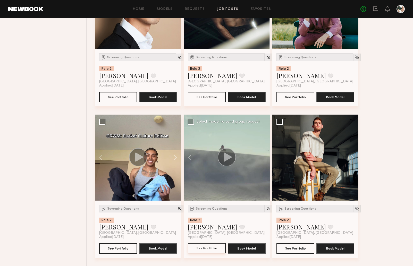
click at [205, 250] on button "See Portfolio" at bounding box center [207, 248] width 38 height 10
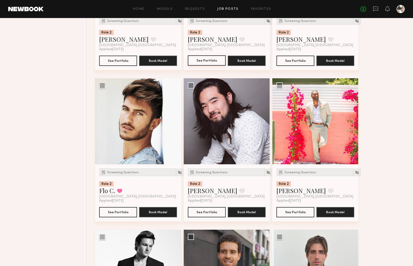
scroll to position [774, 0]
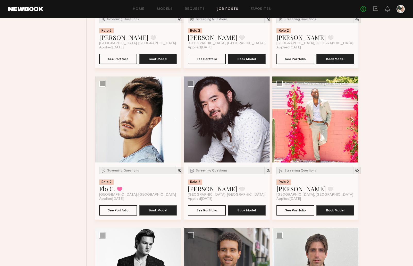
click at [351, 118] on button at bounding box center [350, 119] width 16 height 86
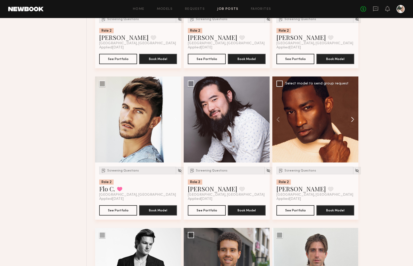
click at [351, 118] on button at bounding box center [350, 119] width 16 height 86
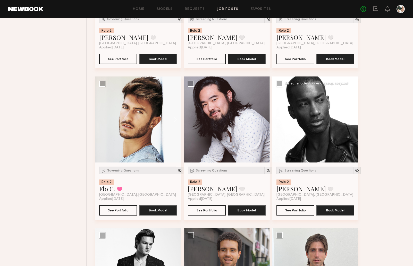
click at [351, 118] on button at bounding box center [350, 119] width 16 height 86
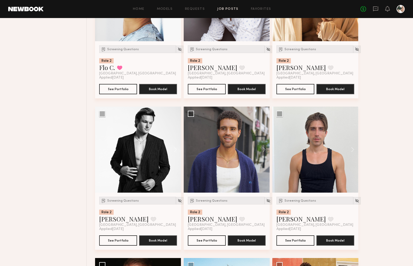
scroll to position [912, 0]
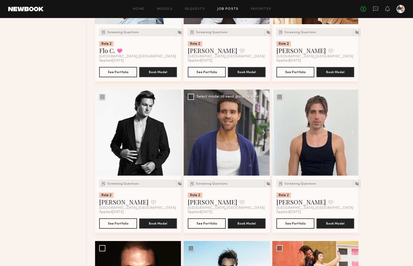
click at [262, 135] on button at bounding box center [261, 133] width 16 height 86
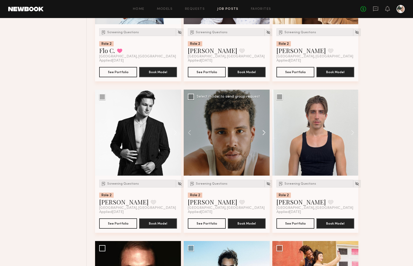
click at [262, 135] on button at bounding box center [261, 133] width 16 height 86
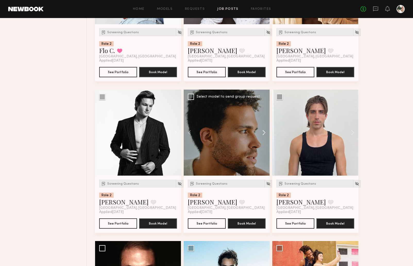
click at [262, 135] on button at bounding box center [261, 133] width 16 height 86
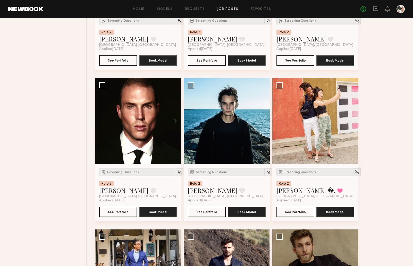
scroll to position [1078, 0]
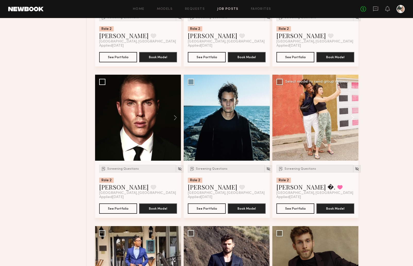
click at [353, 119] on button at bounding box center [350, 118] width 16 height 86
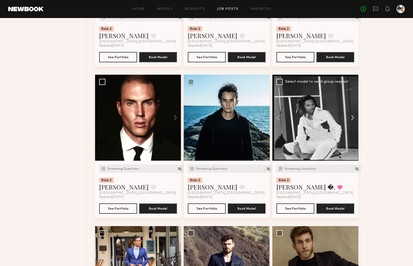
click at [353, 119] on button at bounding box center [350, 118] width 16 height 86
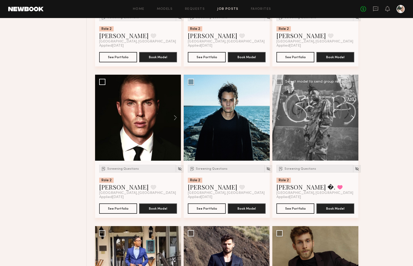
click at [353, 119] on button at bounding box center [350, 118] width 16 height 86
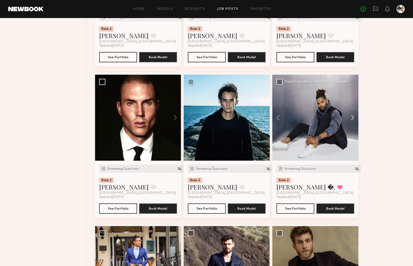
click at [353, 119] on button at bounding box center [350, 118] width 16 height 86
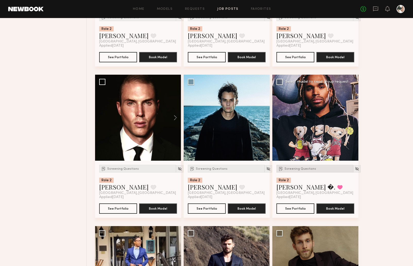
click at [299, 170] on span "Screening Questions" at bounding box center [300, 168] width 32 height 3
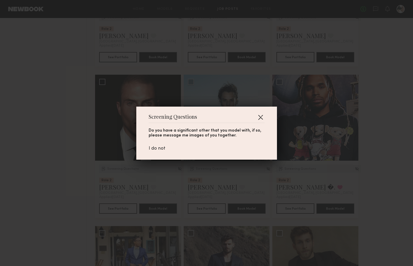
click at [264, 116] on button "button" at bounding box center [260, 117] width 8 height 8
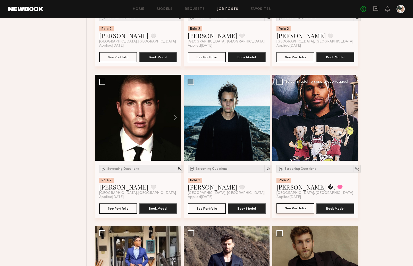
click at [296, 208] on button "See Portfolio" at bounding box center [295, 208] width 38 height 10
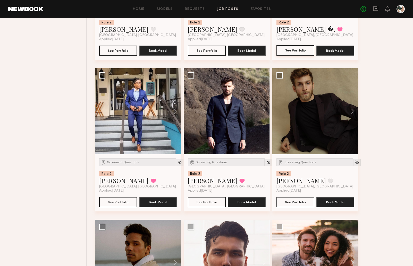
scroll to position [1239, 0]
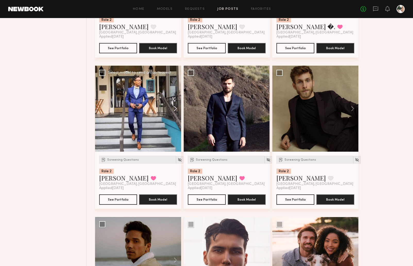
click at [174, 110] on button at bounding box center [173, 109] width 16 height 86
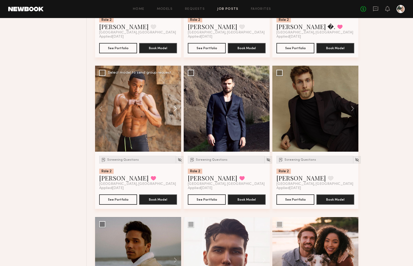
click at [174, 110] on button at bounding box center [173, 109] width 16 height 86
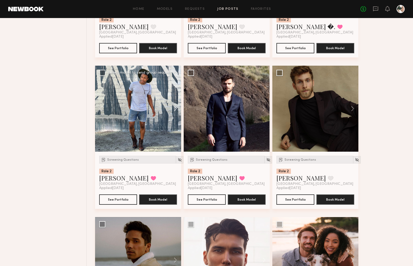
click at [174, 110] on button at bounding box center [173, 109] width 16 height 86
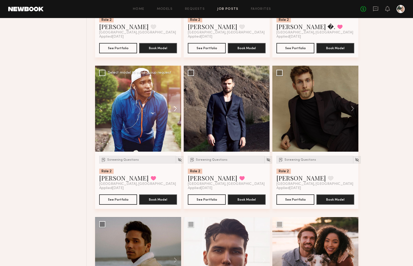
click at [174, 110] on button at bounding box center [173, 109] width 16 height 86
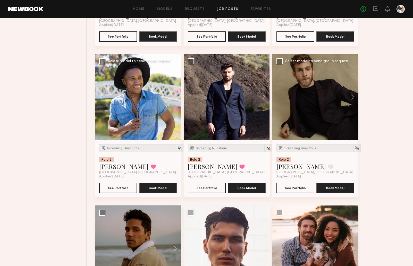
scroll to position [1251, 0]
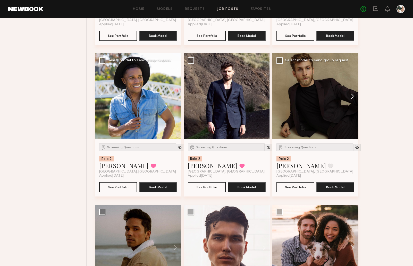
click at [351, 99] on button at bounding box center [350, 96] width 16 height 86
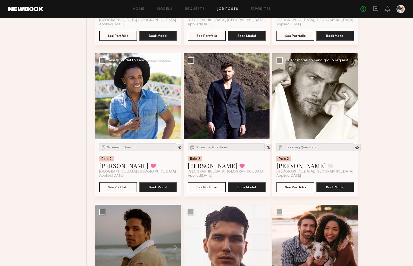
click at [351, 99] on button at bounding box center [350, 96] width 16 height 86
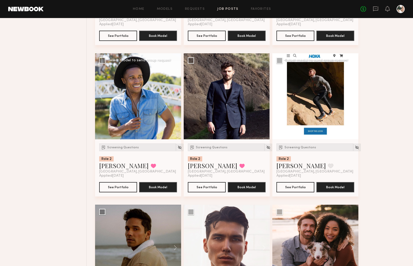
click at [351, 99] on button at bounding box center [350, 96] width 16 height 86
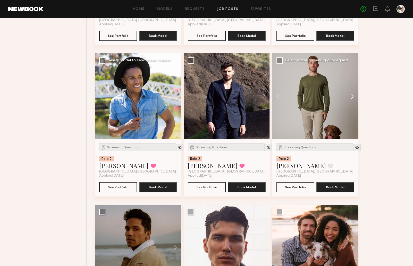
click at [351, 99] on button at bounding box center [350, 96] width 16 height 86
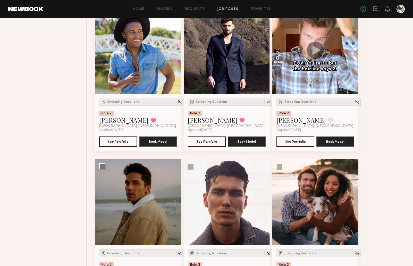
scroll to position [1343, 0]
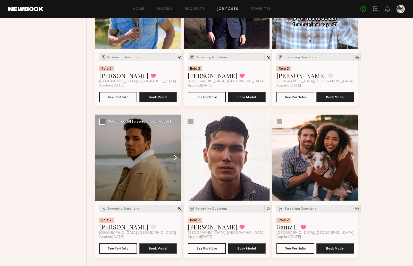
click at [174, 158] on button at bounding box center [173, 158] width 16 height 86
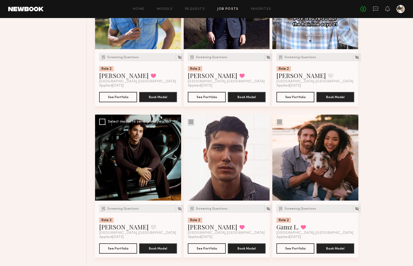
click at [174, 158] on button at bounding box center [173, 158] width 16 height 86
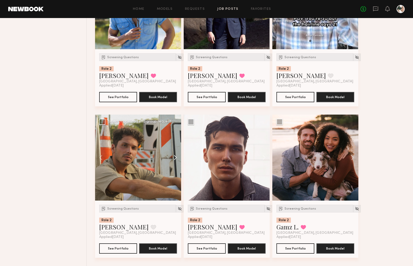
click at [174, 158] on button at bounding box center [173, 158] width 16 height 86
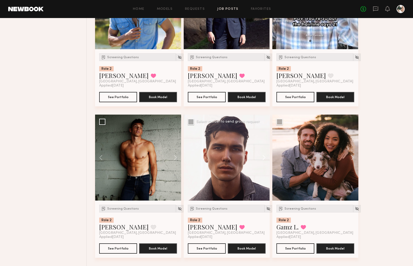
click at [264, 157] on button at bounding box center [261, 158] width 16 height 86
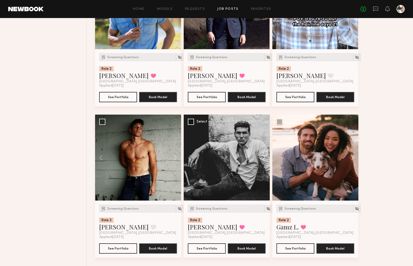
click at [264, 157] on button at bounding box center [261, 158] width 16 height 86
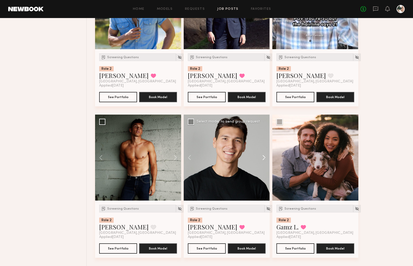
click at [264, 157] on button at bounding box center [261, 158] width 16 height 86
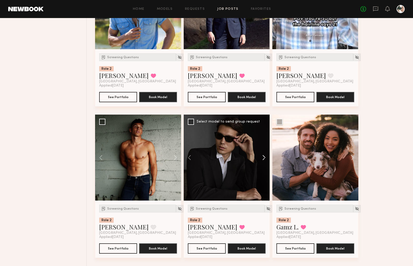
click at [264, 157] on button at bounding box center [261, 158] width 16 height 86
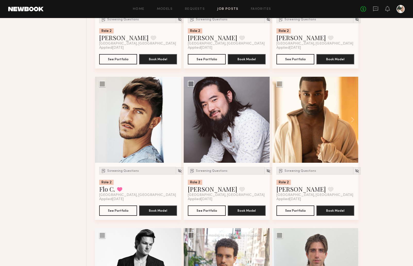
scroll to position [760, 0]
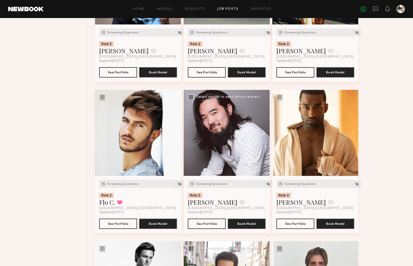
click at [263, 134] on button at bounding box center [261, 133] width 16 height 86
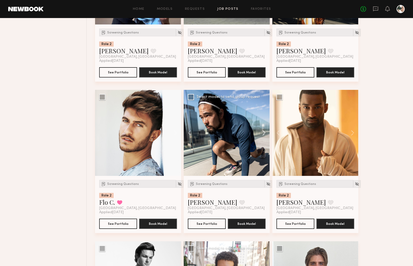
click at [263, 134] on button at bounding box center [261, 133] width 16 height 86
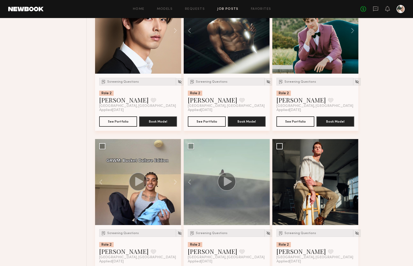
scroll to position [557, 0]
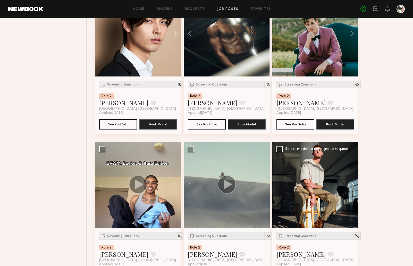
click at [353, 186] on button at bounding box center [350, 185] width 16 height 86
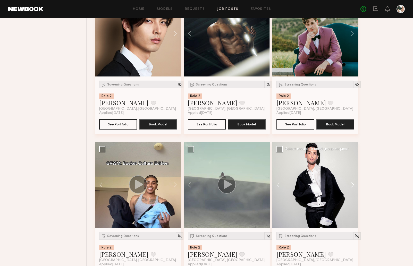
click at [353, 186] on button at bounding box center [350, 185] width 16 height 86
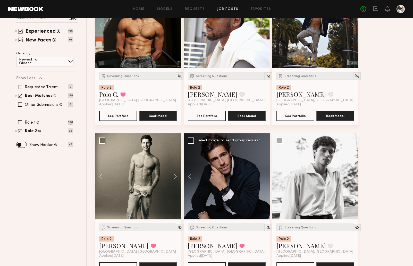
scroll to position [104, 0]
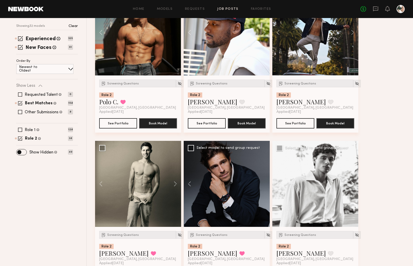
click at [349, 181] on button at bounding box center [350, 184] width 16 height 86
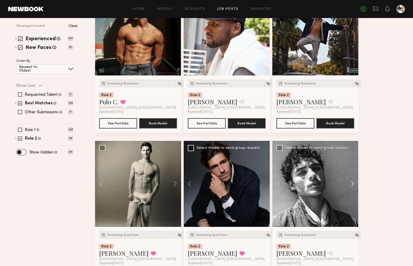
click at [349, 181] on button at bounding box center [350, 184] width 16 height 86
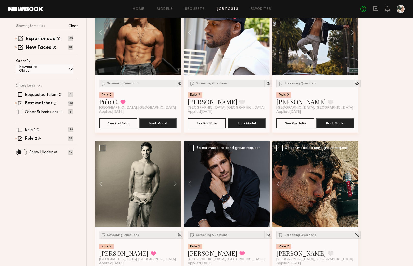
click at [350, 182] on button at bounding box center [350, 184] width 16 height 86
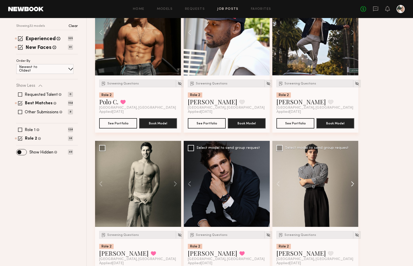
click at [350, 182] on button at bounding box center [350, 184] width 16 height 86
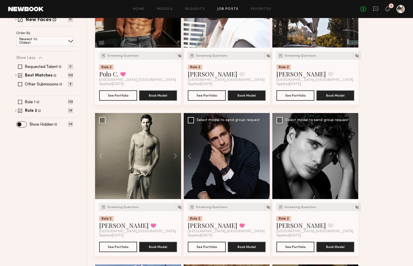
scroll to position [135, 0]
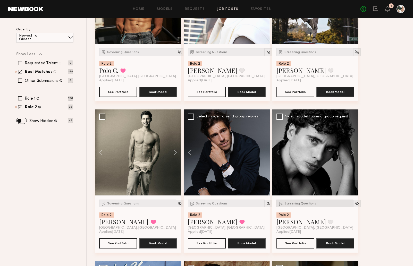
click at [311, 202] on span "Screening Questions" at bounding box center [300, 203] width 32 height 3
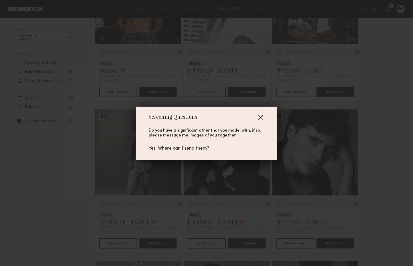
click at [260, 115] on button "button" at bounding box center [260, 117] width 8 height 8
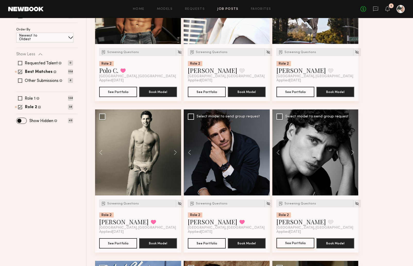
click at [295, 244] on button "See Portfolio" at bounding box center [295, 243] width 38 height 10
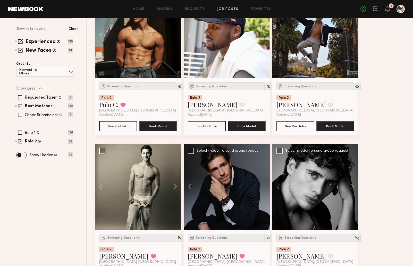
scroll to position [141, 0]
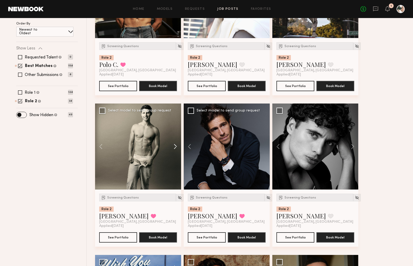
click at [175, 146] on button at bounding box center [173, 147] width 16 height 86
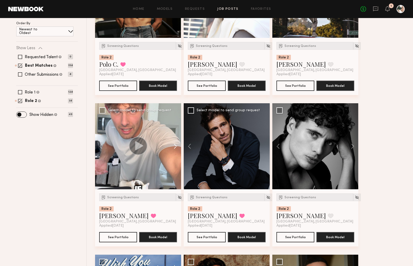
click at [175, 146] on button at bounding box center [173, 146] width 16 height 86
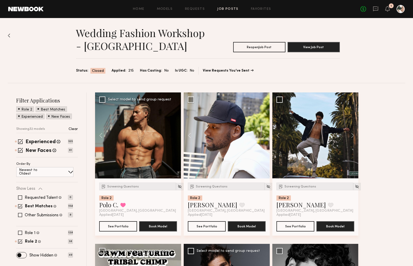
scroll to position [0, 0]
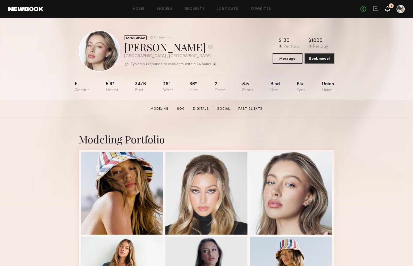
click at [386, 8] on icon at bounding box center [387, 9] width 4 height 4
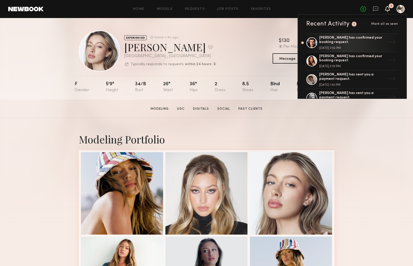
click at [381, 23] on span "Mark all as seen" at bounding box center [384, 23] width 27 height 3
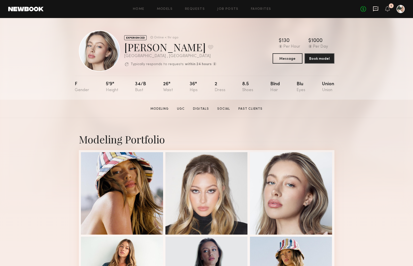
click at [376, 8] on icon at bounding box center [375, 8] width 2 height 1
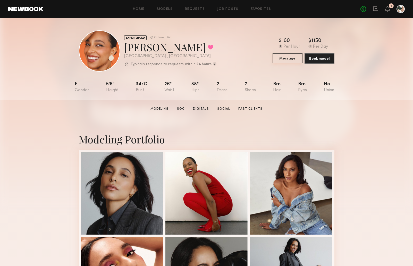
click at [280, 56] on button "Message" at bounding box center [287, 58] width 30 height 10
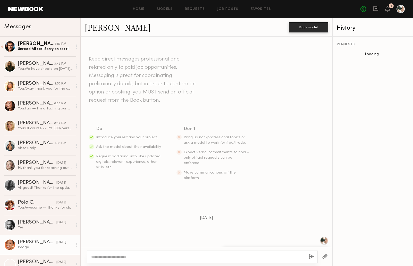
scroll to position [616, 0]
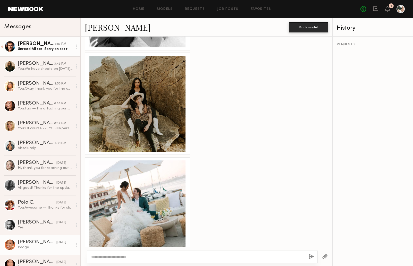
click at [51, 48] on div "Unread: All set! Sorry on set right now!" at bounding box center [45, 49] width 55 height 5
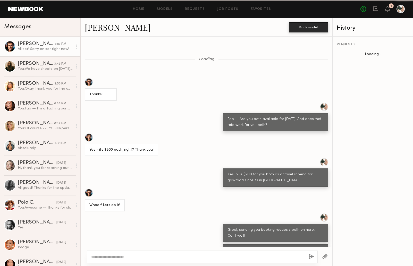
scroll to position [118, 0]
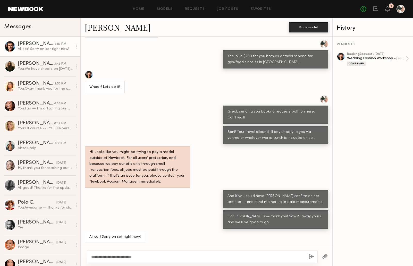
type textarea "**********"
click at [312, 258] on button "button" at bounding box center [311, 257] width 6 height 6
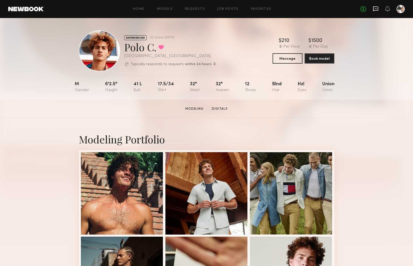
click at [374, 10] on icon at bounding box center [375, 8] width 5 height 5
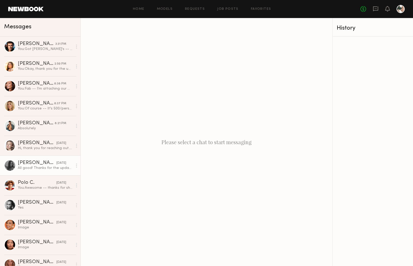
click at [21, 162] on div "[PERSON_NAME]" at bounding box center [37, 162] width 39 height 5
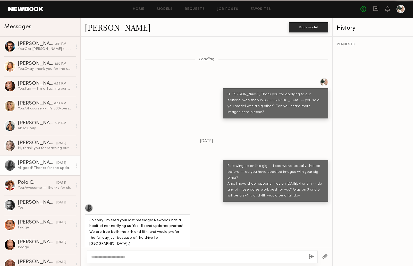
scroll to position [602, 0]
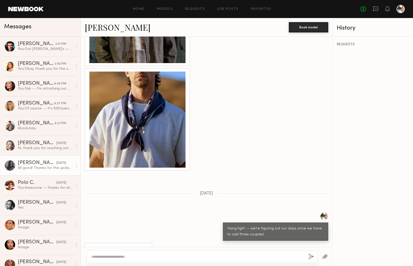
click at [102, 28] on link "[PERSON_NAME]" at bounding box center [118, 27] width 66 height 11
click at [256, 8] on link "Favorites" at bounding box center [261, 8] width 20 height 3
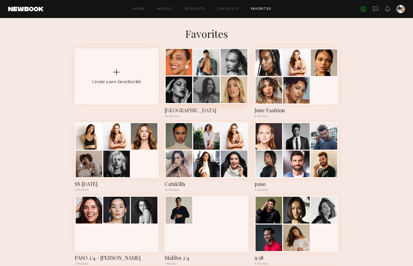
click at [222, 73] on div at bounding box center [234, 62] width 27 height 27
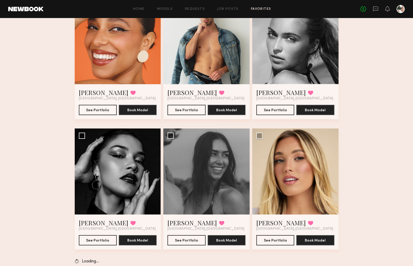
scroll to position [68, 0]
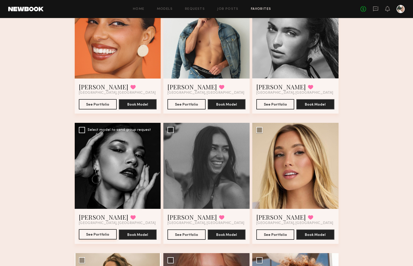
click at [108, 234] on button "See Portfolio" at bounding box center [98, 234] width 38 height 10
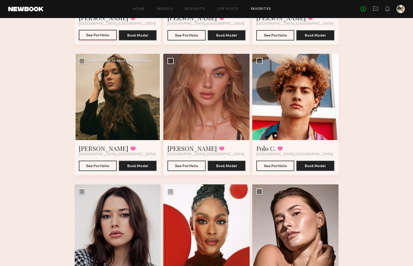
scroll to position [268, 0]
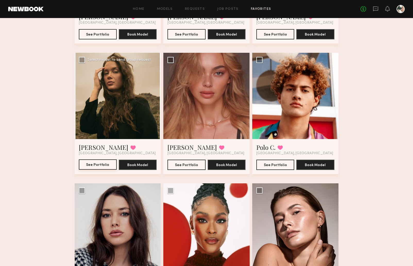
click at [92, 162] on button "See Portfolio" at bounding box center [98, 164] width 38 height 10
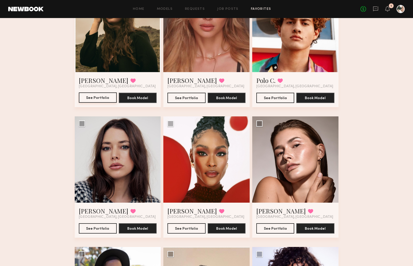
scroll to position [457, 0]
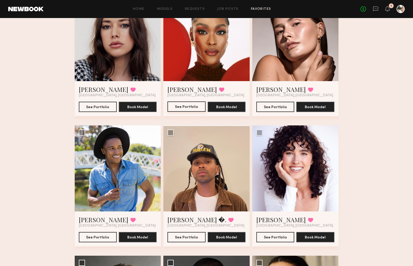
click at [187, 106] on button "See Portfolio" at bounding box center [186, 106] width 38 height 10
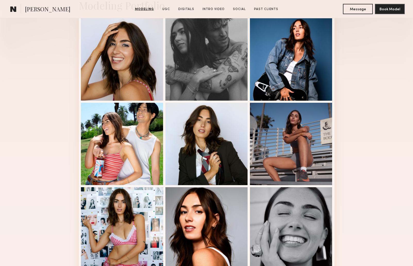
scroll to position [134, 0]
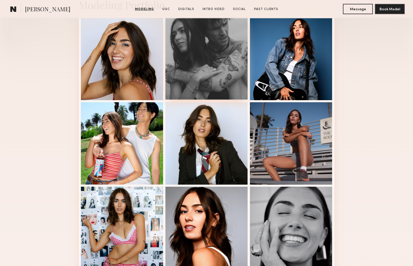
click at [222, 68] on div at bounding box center [206, 58] width 82 height 82
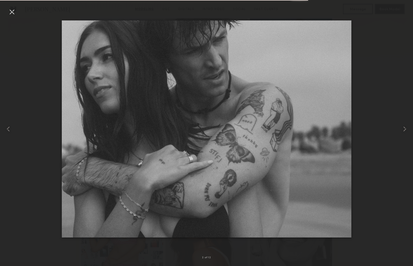
click at [11, 11] on div at bounding box center [12, 12] width 8 height 8
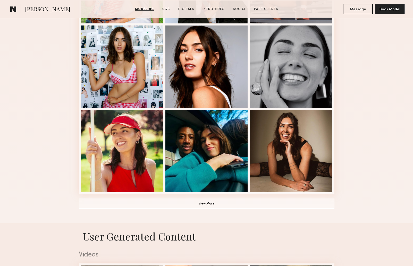
scroll to position [296, 0]
click at [211, 203] on button "View More" at bounding box center [206, 203] width 255 height 10
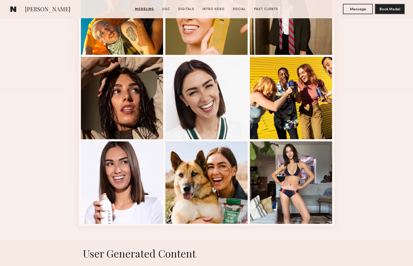
scroll to position [659, 0]
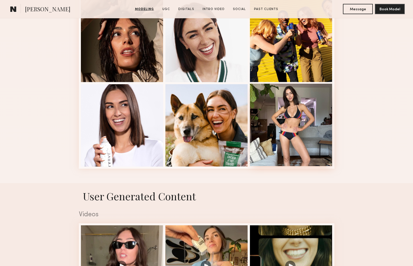
click at [291, 122] on div at bounding box center [291, 125] width 82 height 82
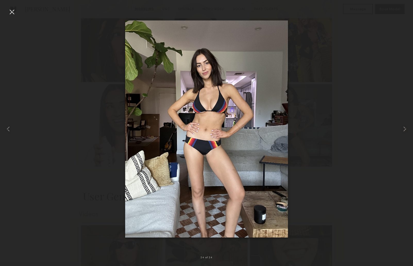
click at [11, 11] on div at bounding box center [12, 12] width 8 height 8
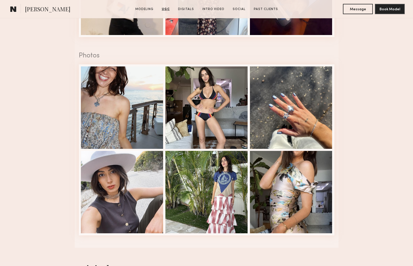
scroll to position [1063, 0]
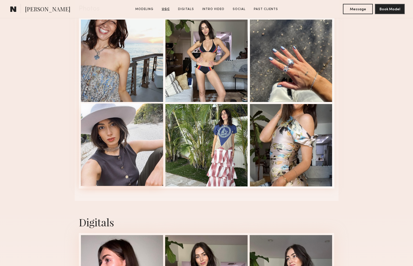
click at [119, 126] on div at bounding box center [122, 145] width 82 height 82
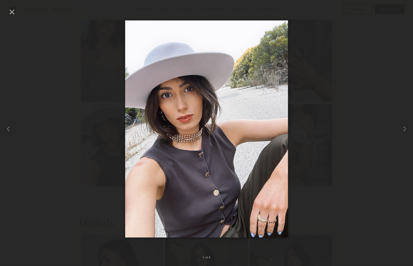
click at [12, 9] on div at bounding box center [12, 12] width 8 height 8
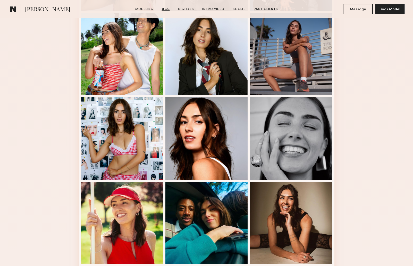
scroll to position [0, 0]
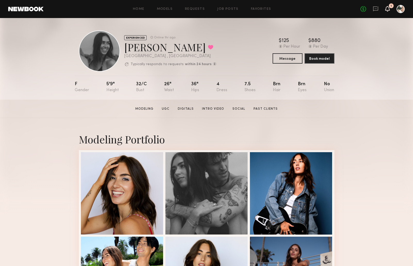
click at [388, 9] on icon at bounding box center [387, 9] width 4 height 4
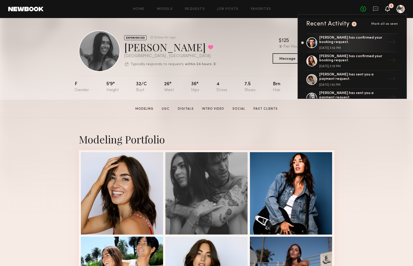
click at [383, 25] on span "Mark all as seen" at bounding box center [384, 23] width 27 height 3
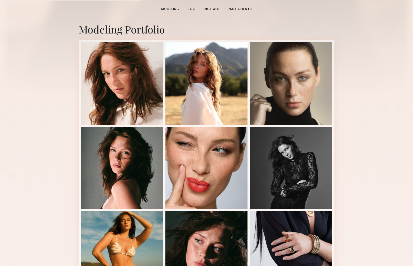
scroll to position [137, 0]
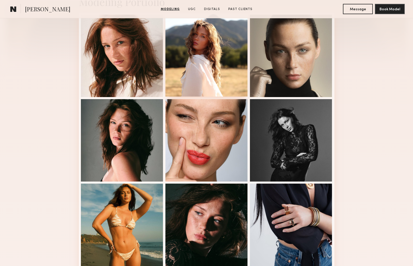
click at [215, 51] on div at bounding box center [206, 55] width 82 height 82
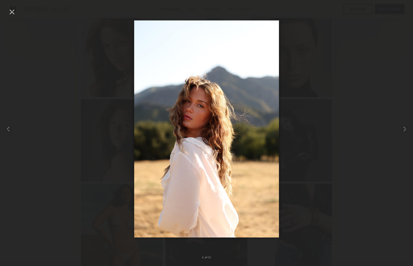
click at [12, 13] on div at bounding box center [12, 12] width 8 height 8
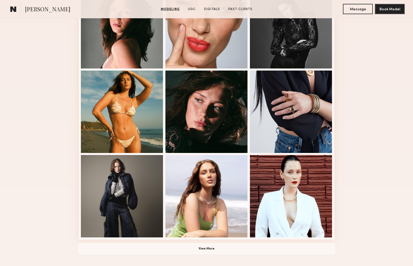
scroll to position [274, 0]
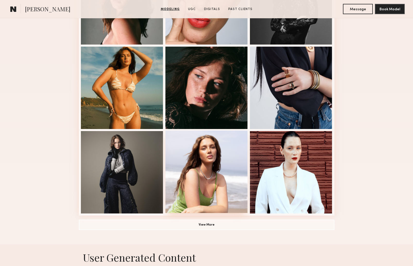
click at [200, 163] on div at bounding box center [206, 172] width 82 height 82
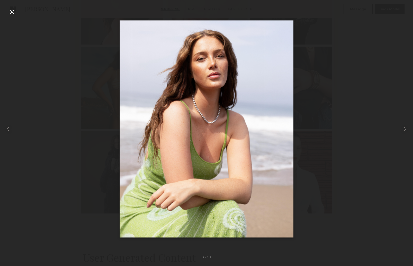
click at [11, 11] on div at bounding box center [12, 12] width 8 height 8
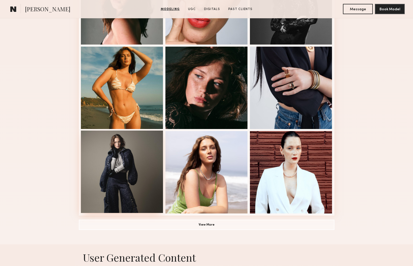
click at [121, 166] on div at bounding box center [122, 172] width 82 height 82
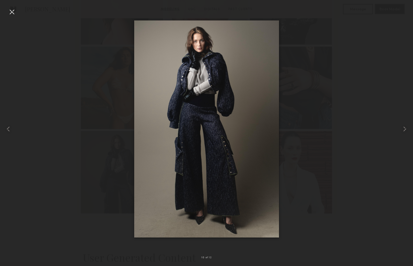
click at [10, 12] on div at bounding box center [12, 12] width 8 height 8
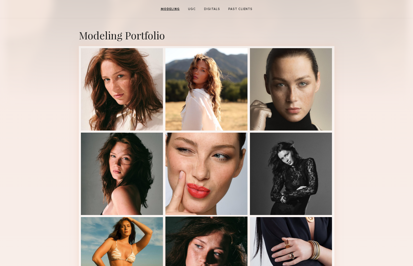
scroll to position [6, 0]
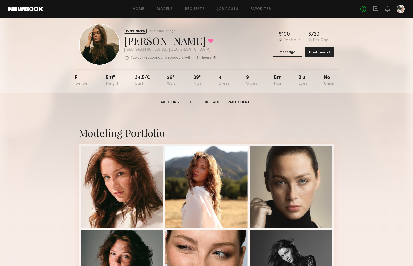
click at [293, 49] on button "Message" at bounding box center [287, 52] width 30 height 10
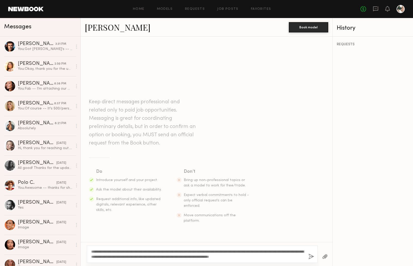
type textarea "**********"
click at [311, 256] on button "button" at bounding box center [311, 257] width 6 height 6
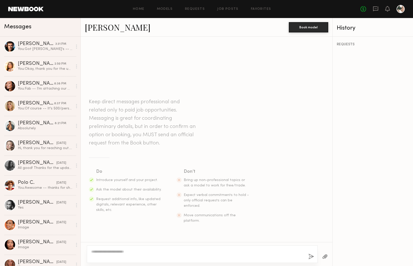
scroll to position [30, 0]
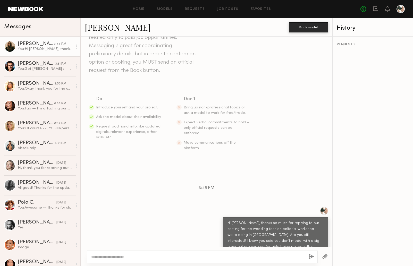
click at [218, 254] on div at bounding box center [202, 257] width 231 height 12
click at [220, 258] on textarea at bounding box center [197, 256] width 213 height 5
type textarea "*"
click at [194, 256] on textarea "**********" at bounding box center [197, 256] width 213 height 5
drag, startPoint x: 200, startPoint y: 256, endPoint x: 206, endPoint y: 257, distance: 6.4
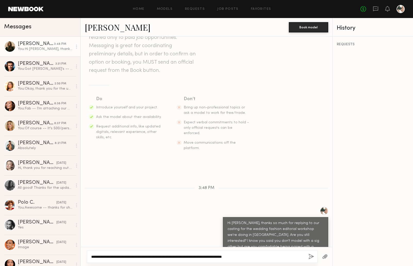
click at [200, 256] on textarea "**********" at bounding box center [197, 256] width 213 height 5
click at [205, 256] on textarea "**********" at bounding box center [197, 256] width 213 height 5
click at [265, 256] on textarea "**********" at bounding box center [197, 256] width 213 height 5
type textarea "**********"
click at [308, 255] on button "button" at bounding box center [311, 257] width 6 height 6
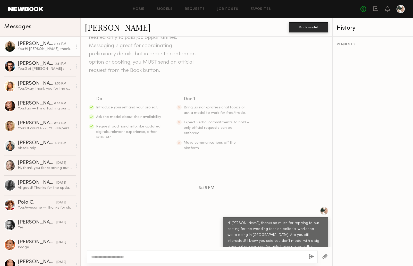
scroll to position [50, 0]
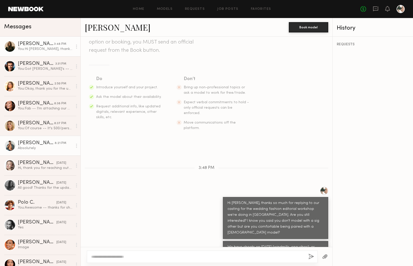
click at [37, 143] on div "Dylan W." at bounding box center [36, 143] width 37 height 5
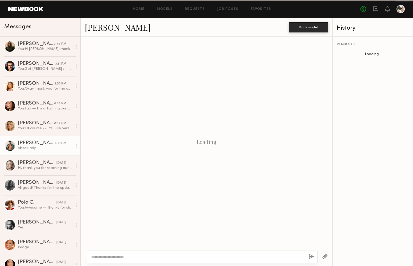
scroll to position [298, 0]
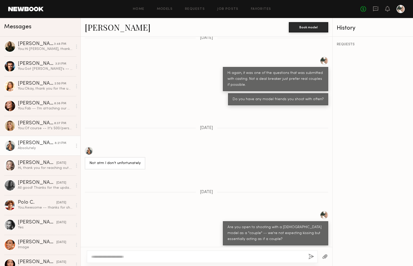
click at [98, 30] on link "Dylan W." at bounding box center [118, 27] width 66 height 11
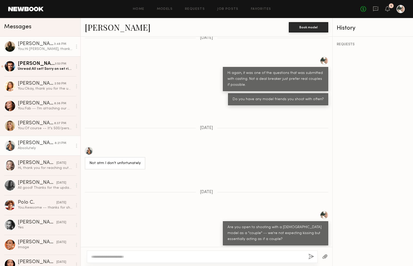
click at [36, 45] on div "Diana F." at bounding box center [36, 43] width 36 height 5
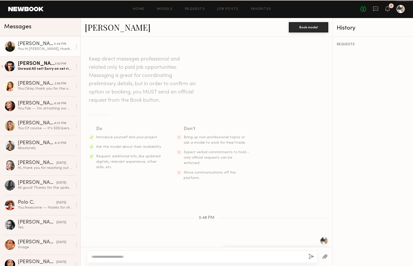
scroll to position [50, 0]
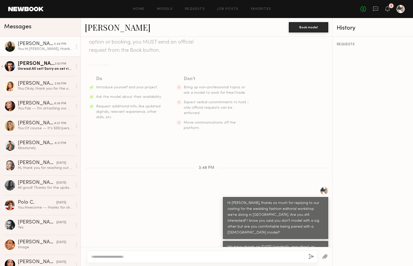
click at [97, 30] on link "Diana F." at bounding box center [118, 27] width 66 height 11
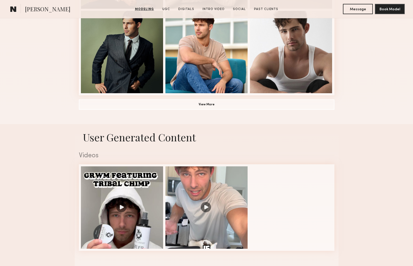
scroll to position [411, 0]
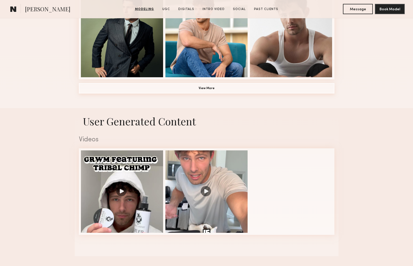
click at [207, 89] on button "View More" at bounding box center [206, 88] width 255 height 10
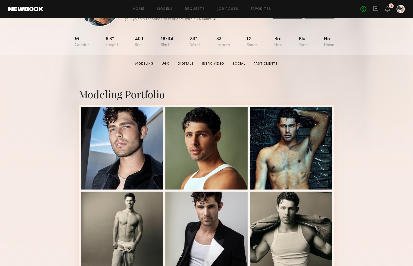
scroll to position [47, 0]
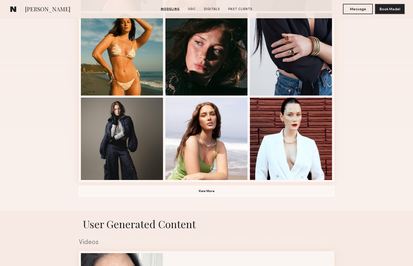
scroll to position [313, 0]
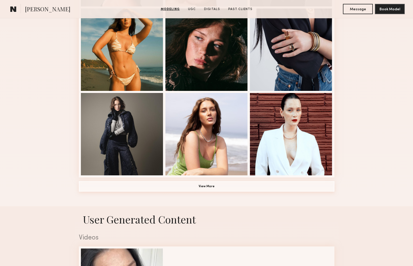
click at [213, 187] on button "View More" at bounding box center [206, 186] width 255 height 10
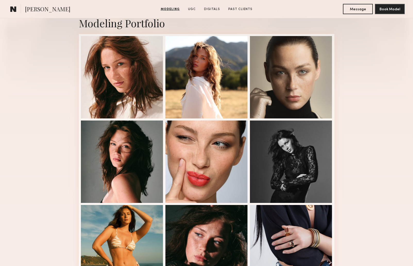
scroll to position [62, 0]
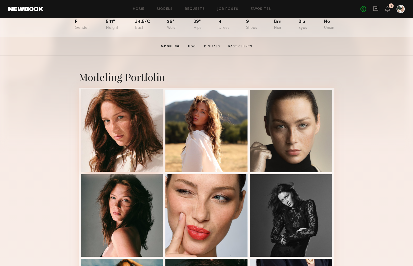
click at [134, 137] on div at bounding box center [122, 130] width 82 height 82
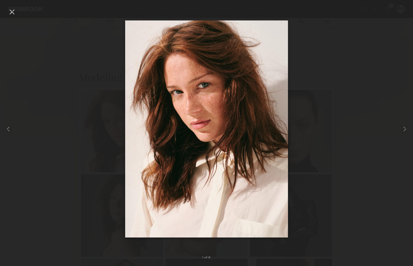
click at [10, 13] on div at bounding box center [12, 12] width 8 height 8
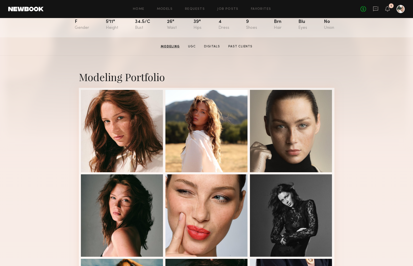
scroll to position [0, 0]
